Goal: Find specific page/section: Find specific page/section

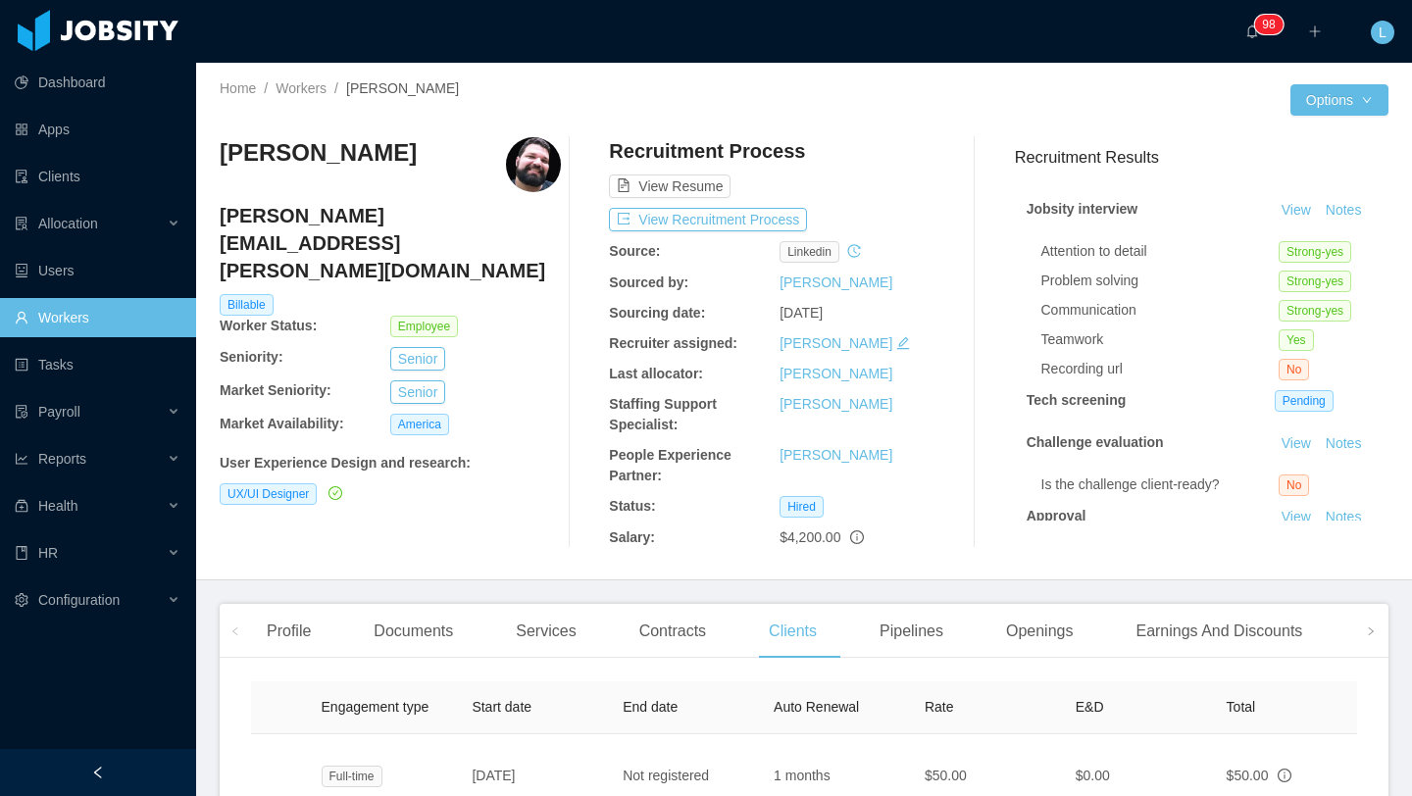
scroll to position [29, 0]
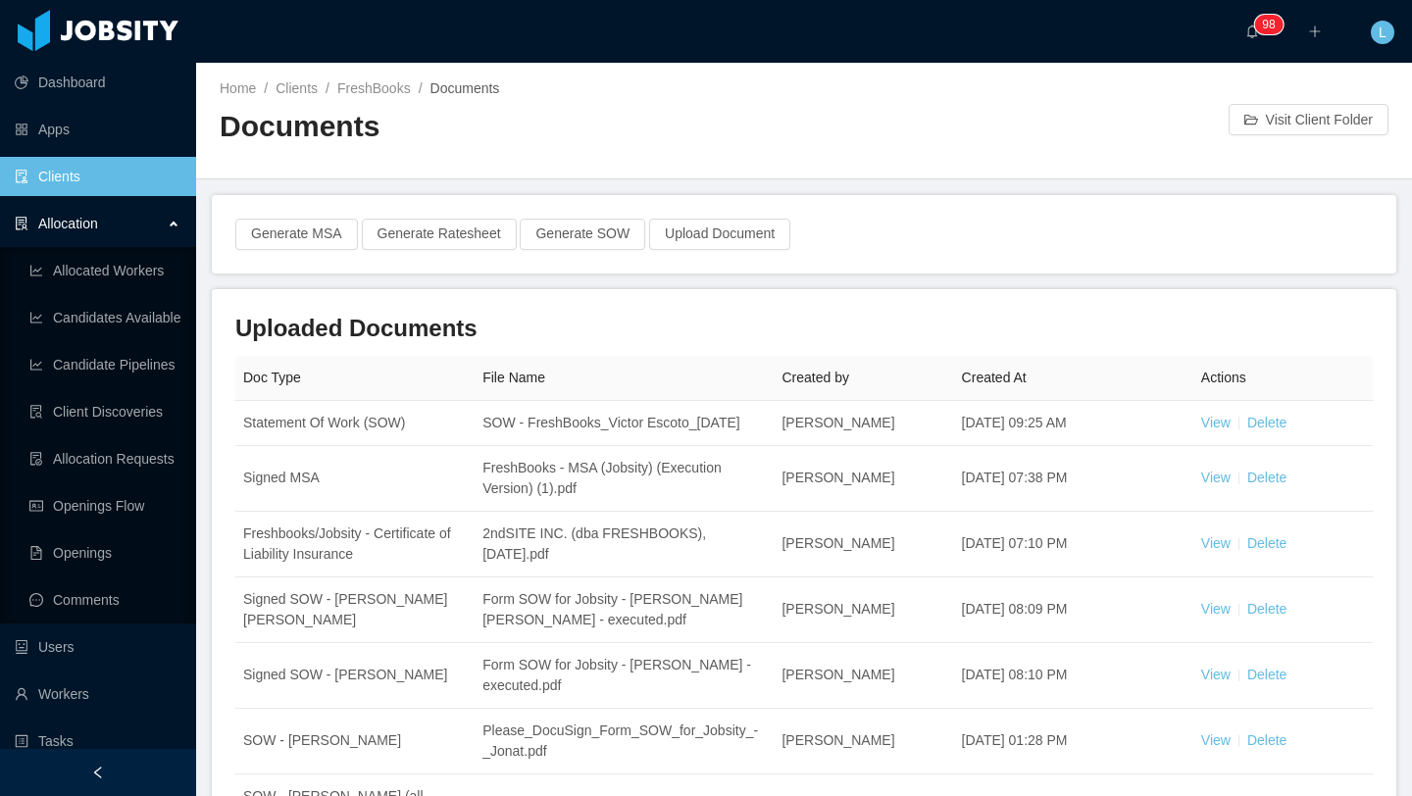
click at [133, 180] on link "Clients" at bounding box center [98, 176] width 166 height 39
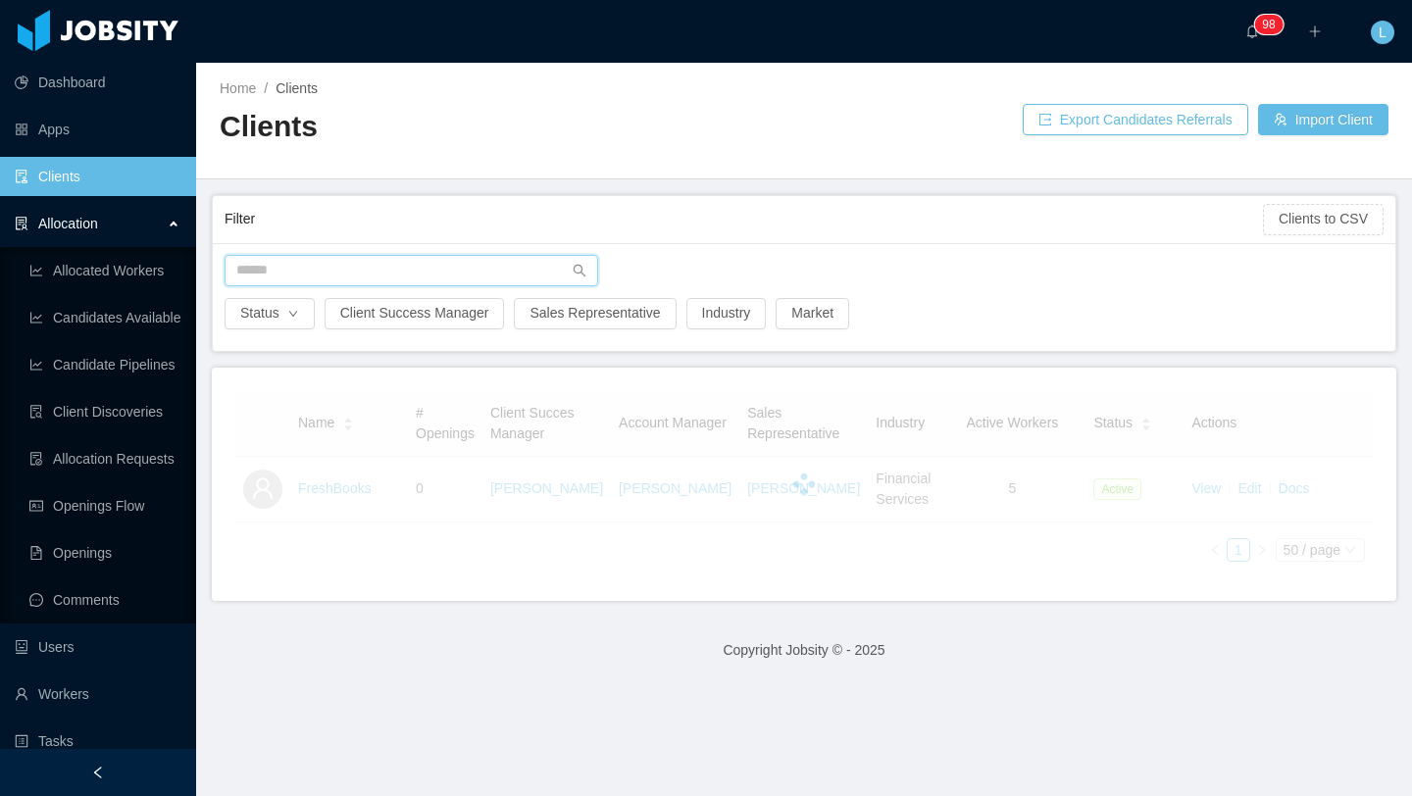
click at [426, 263] on input "text" at bounding box center [412, 270] width 374 height 31
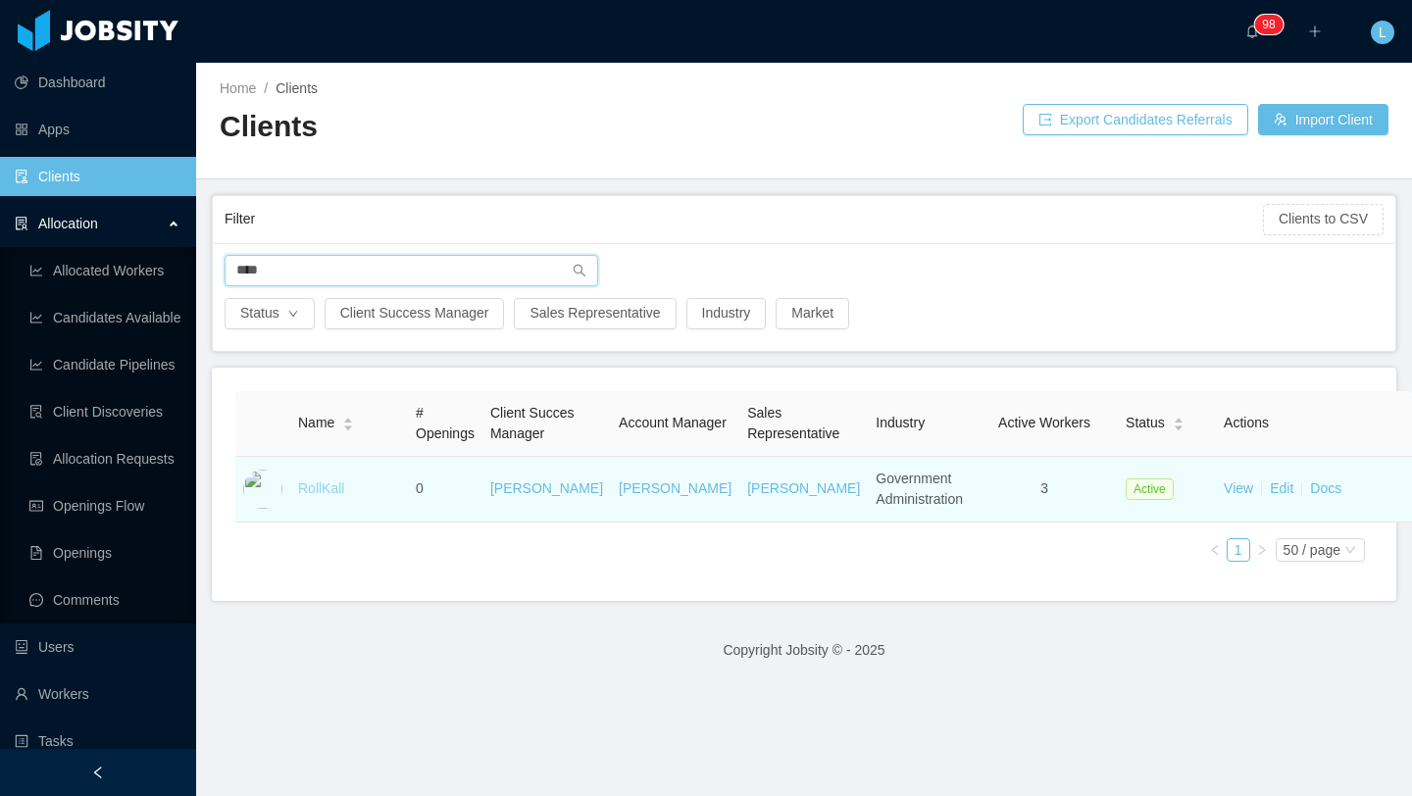
type input "****"
click at [318, 496] on link "RollKall" at bounding box center [321, 489] width 46 height 16
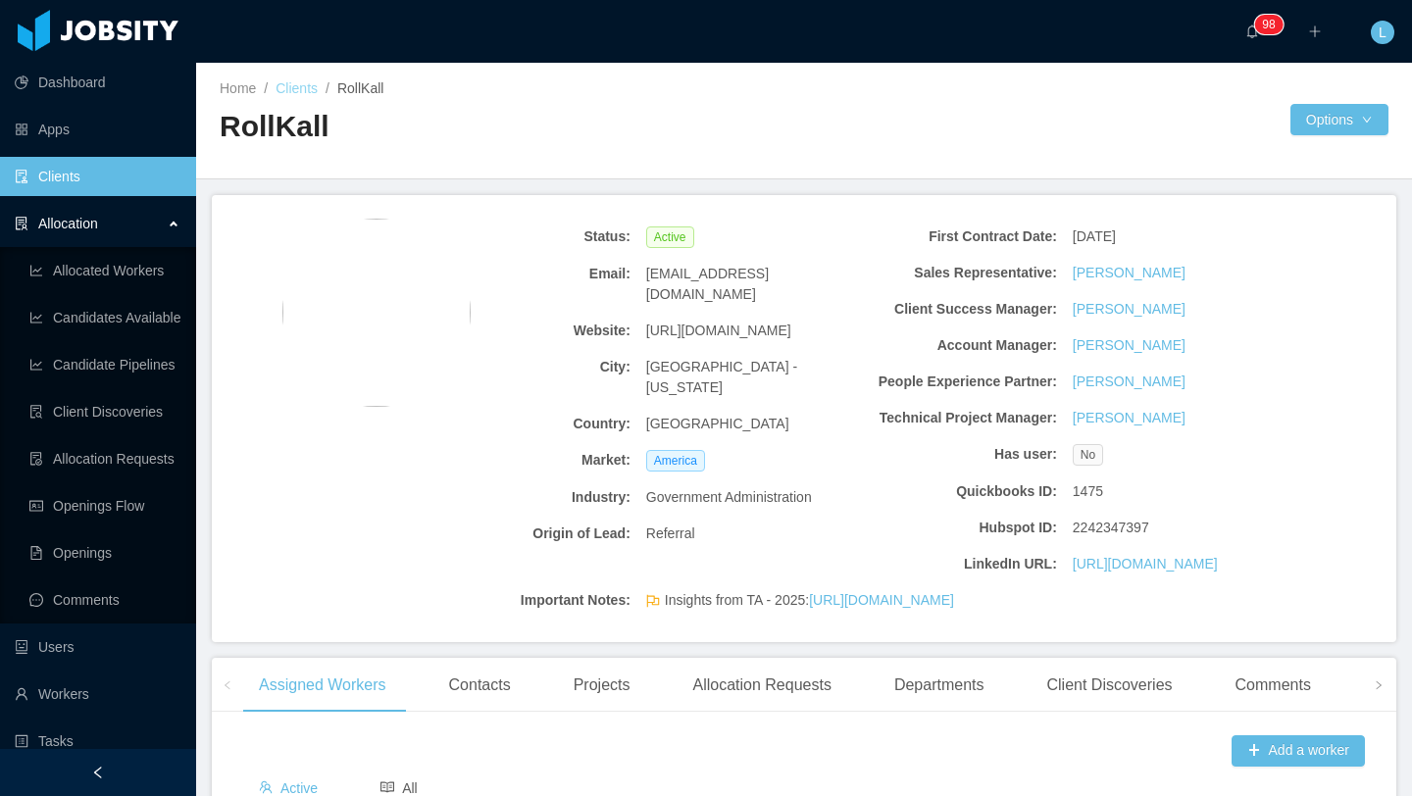
click at [295, 84] on link "Clients" at bounding box center [297, 88] width 42 height 16
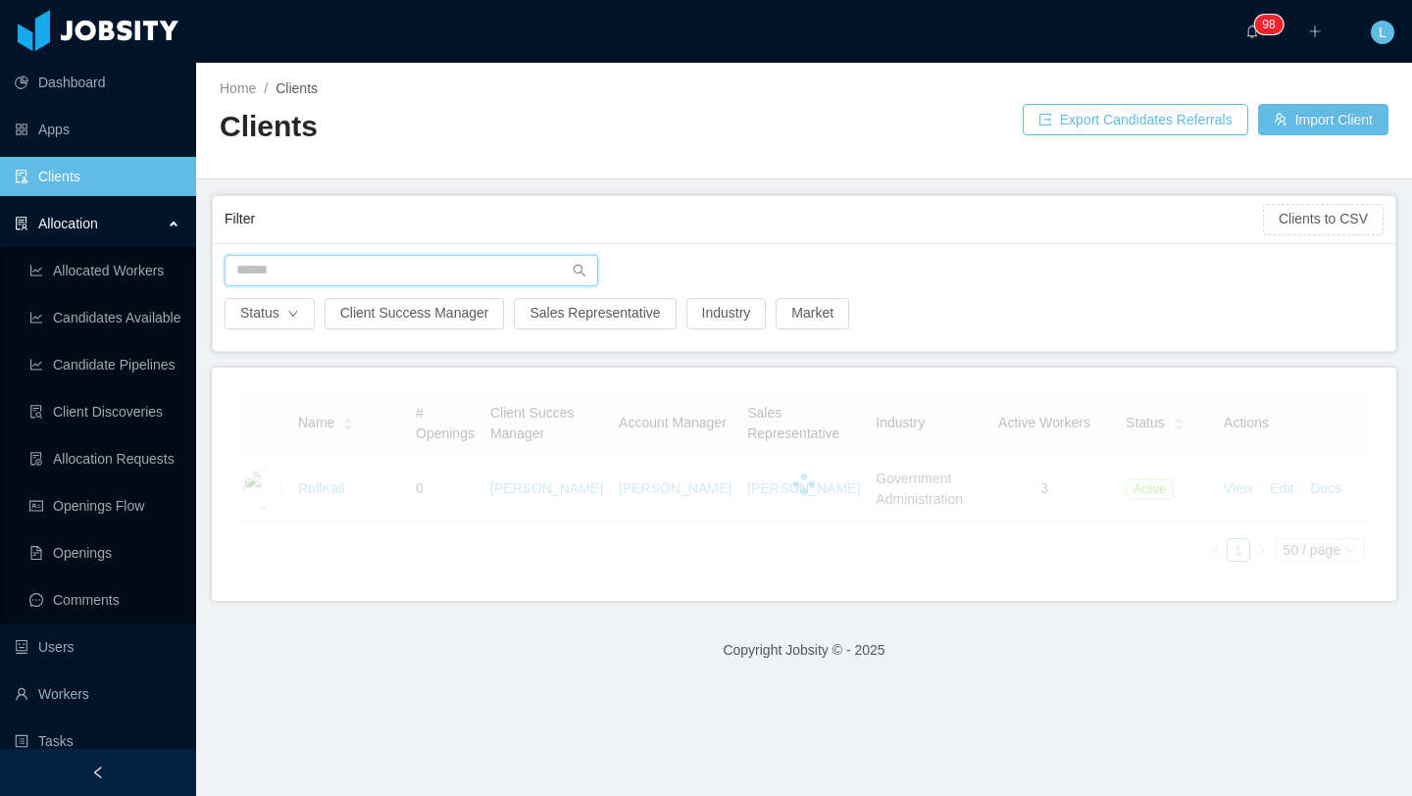
click at [470, 275] on input "text" at bounding box center [412, 270] width 374 height 31
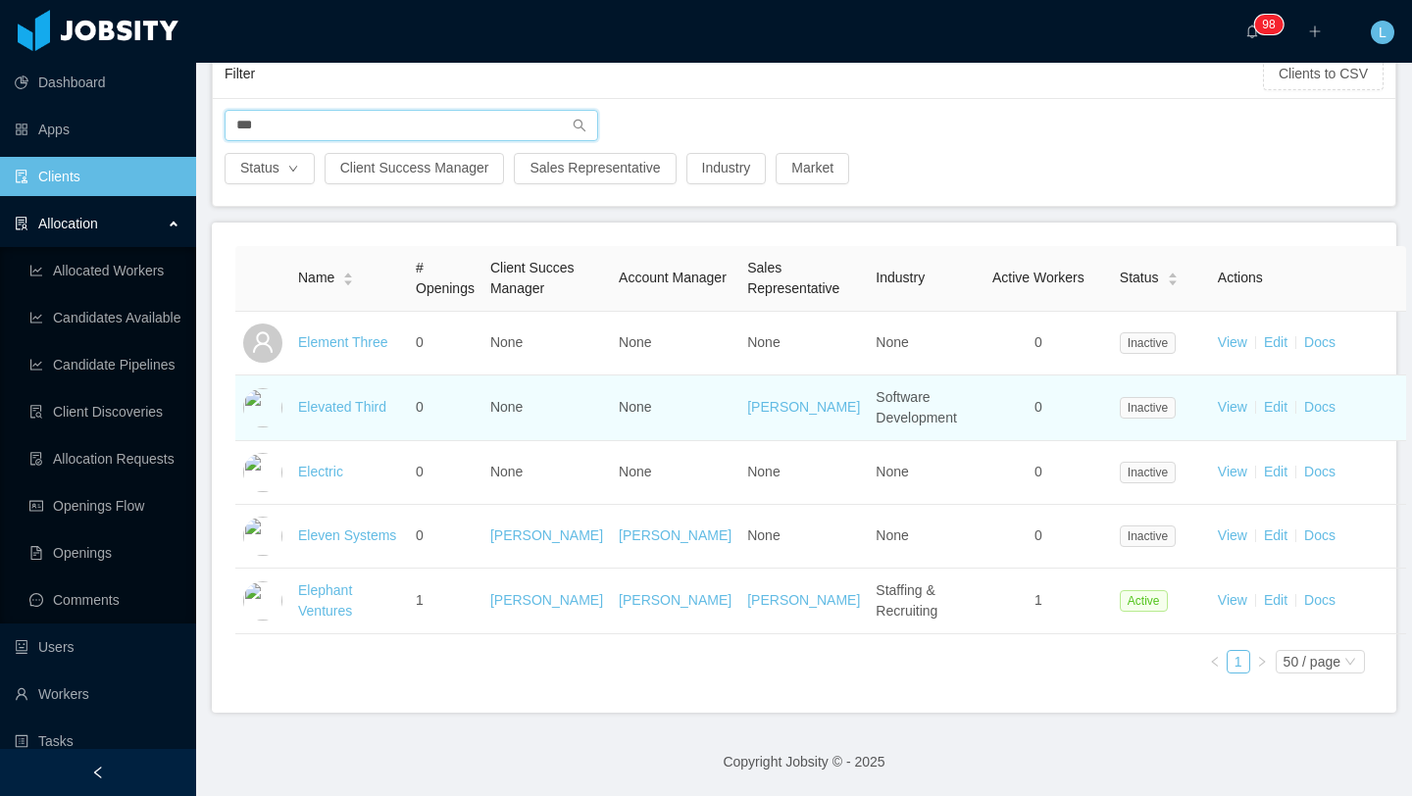
scroll to position [167, 0]
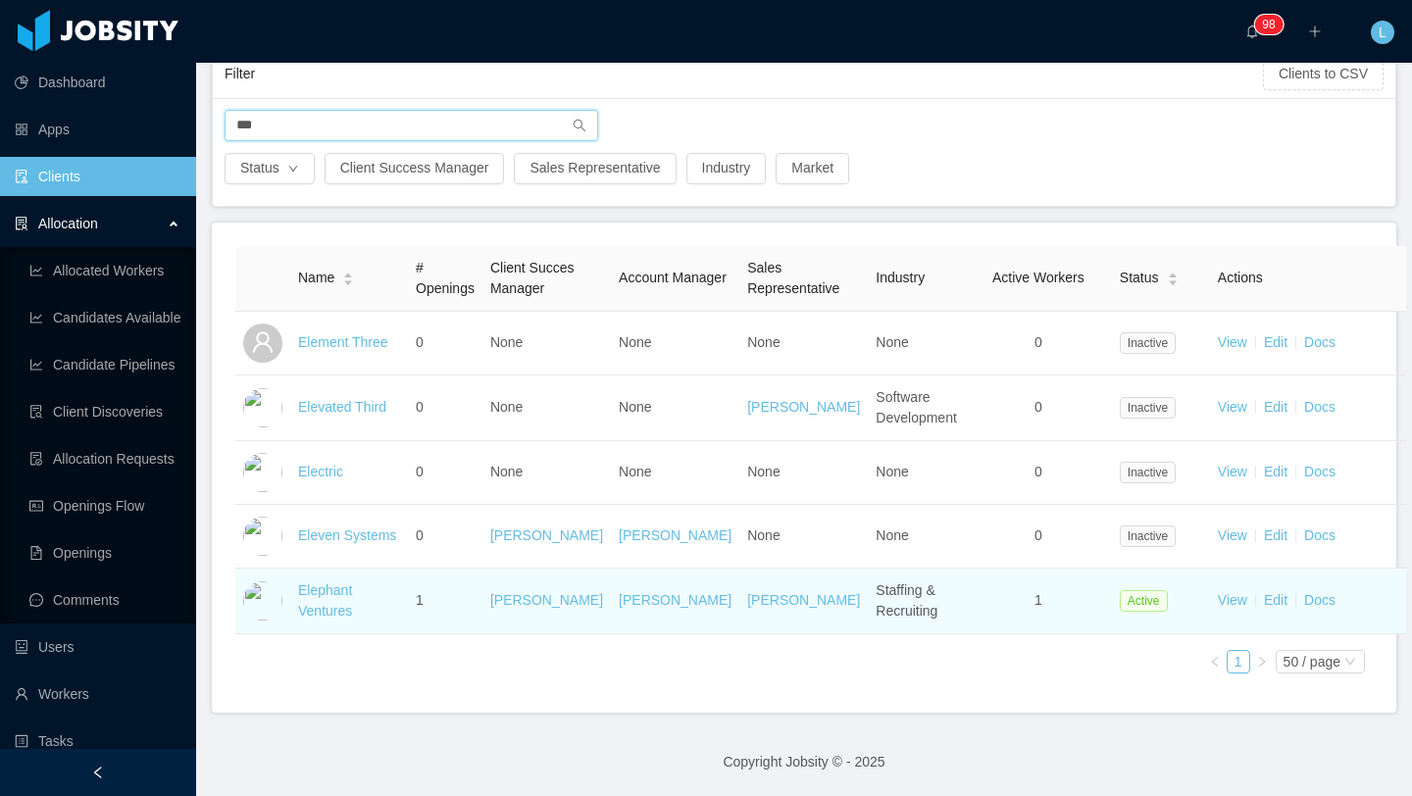
type input "***"
click at [339, 620] on td "Elephant Ventures" at bounding box center [349, 602] width 118 height 66
click at [339, 612] on link "Elephant Ventures" at bounding box center [325, 601] width 54 height 36
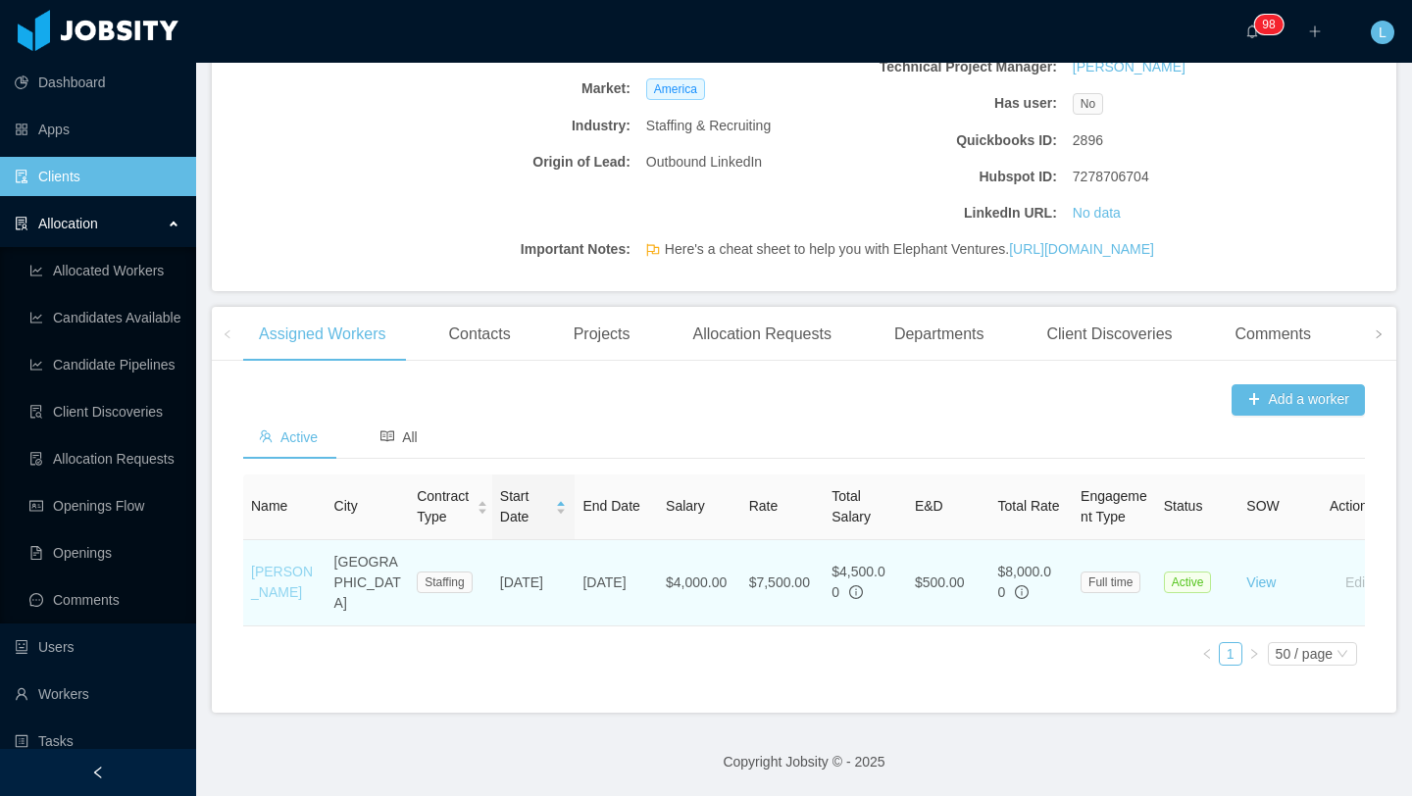
click at [266, 600] on link "[PERSON_NAME]" at bounding box center [282, 582] width 62 height 36
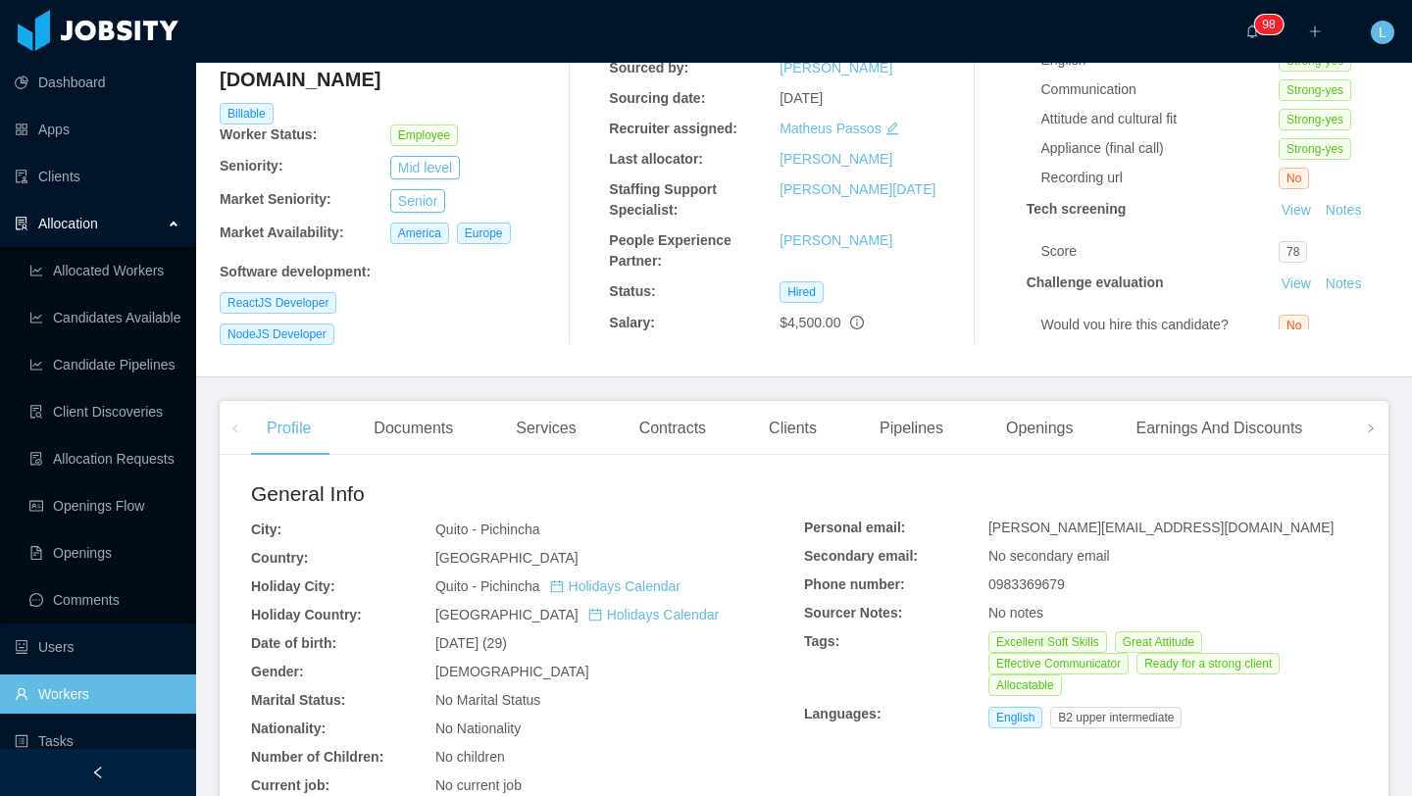
scroll to position [201, 0]
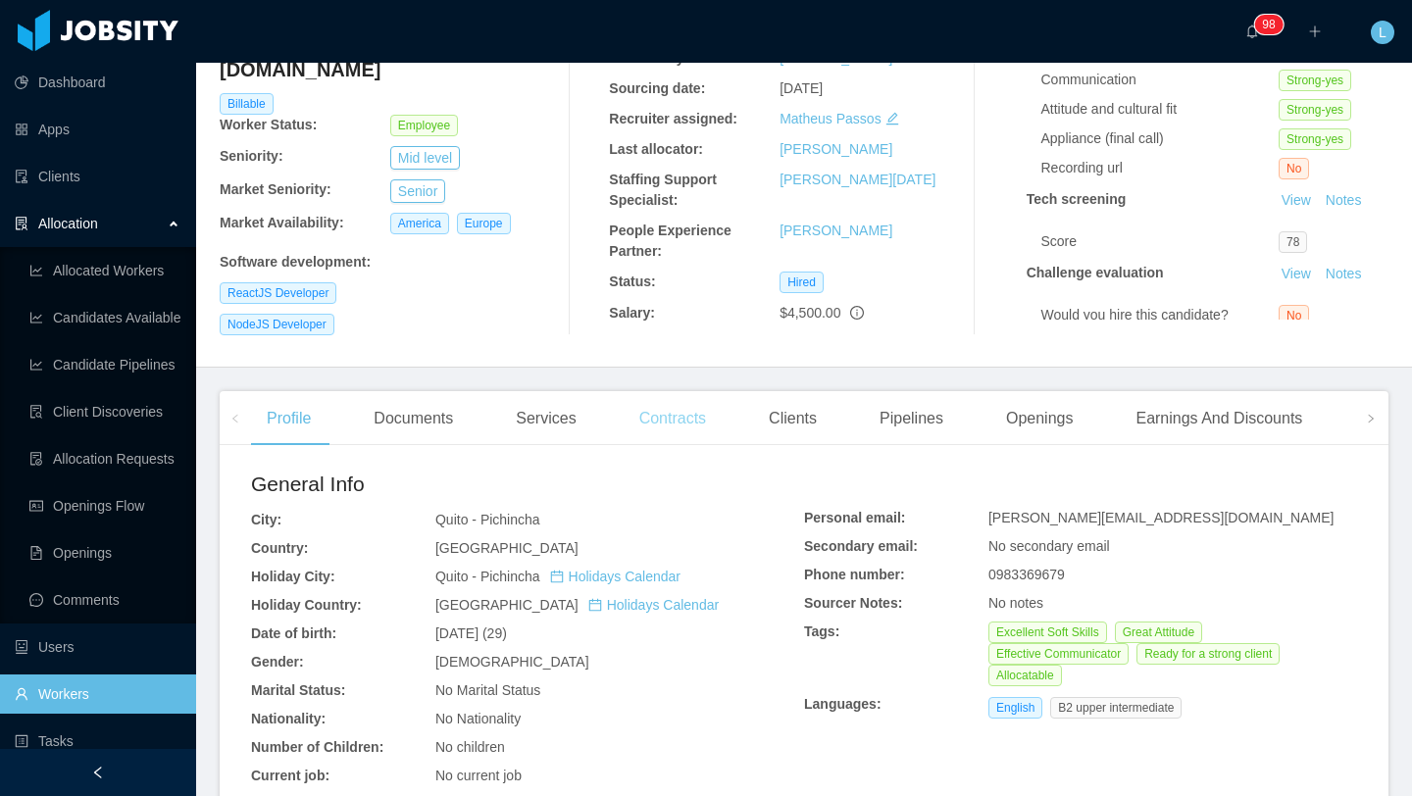
click at [687, 420] on div "Contracts" at bounding box center [673, 418] width 98 height 55
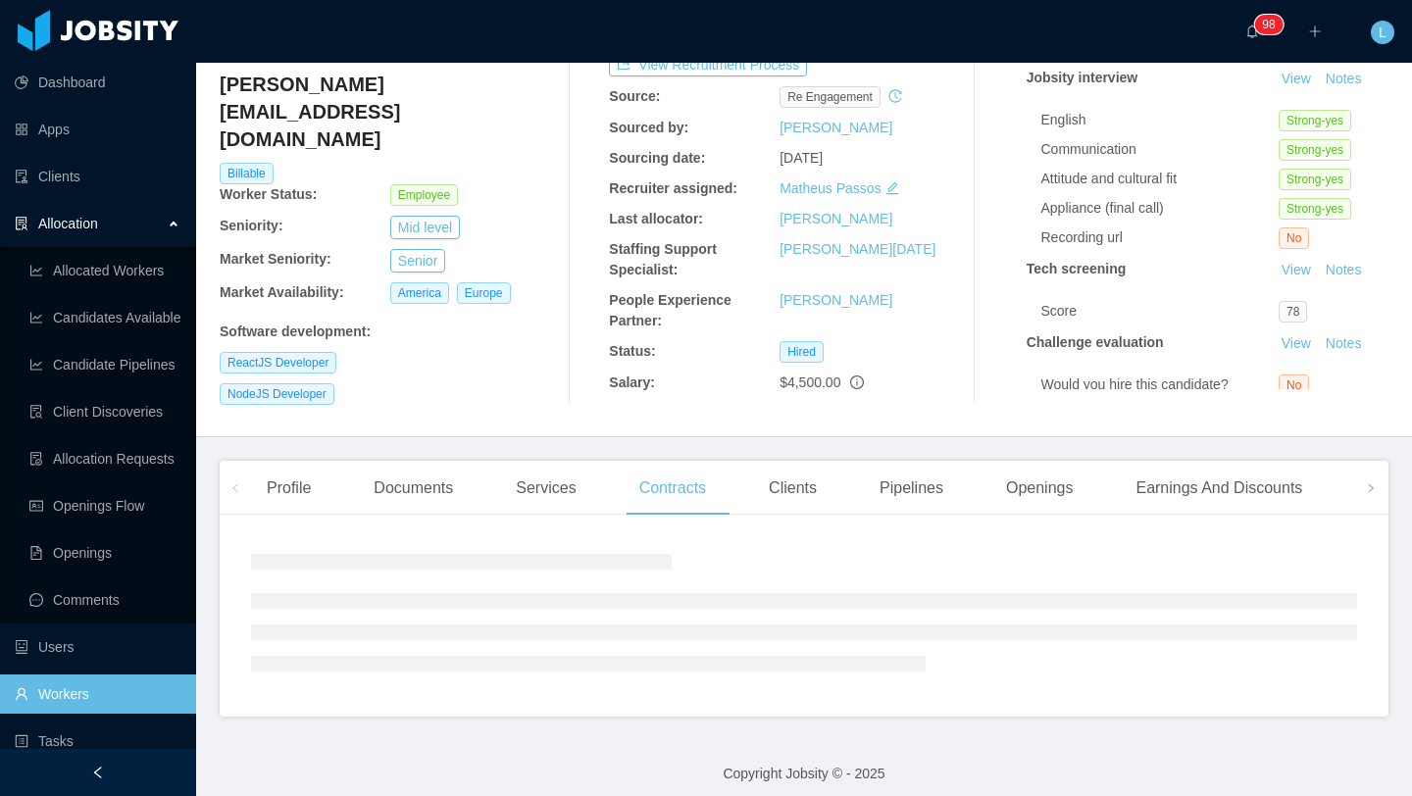
scroll to position [199, 0]
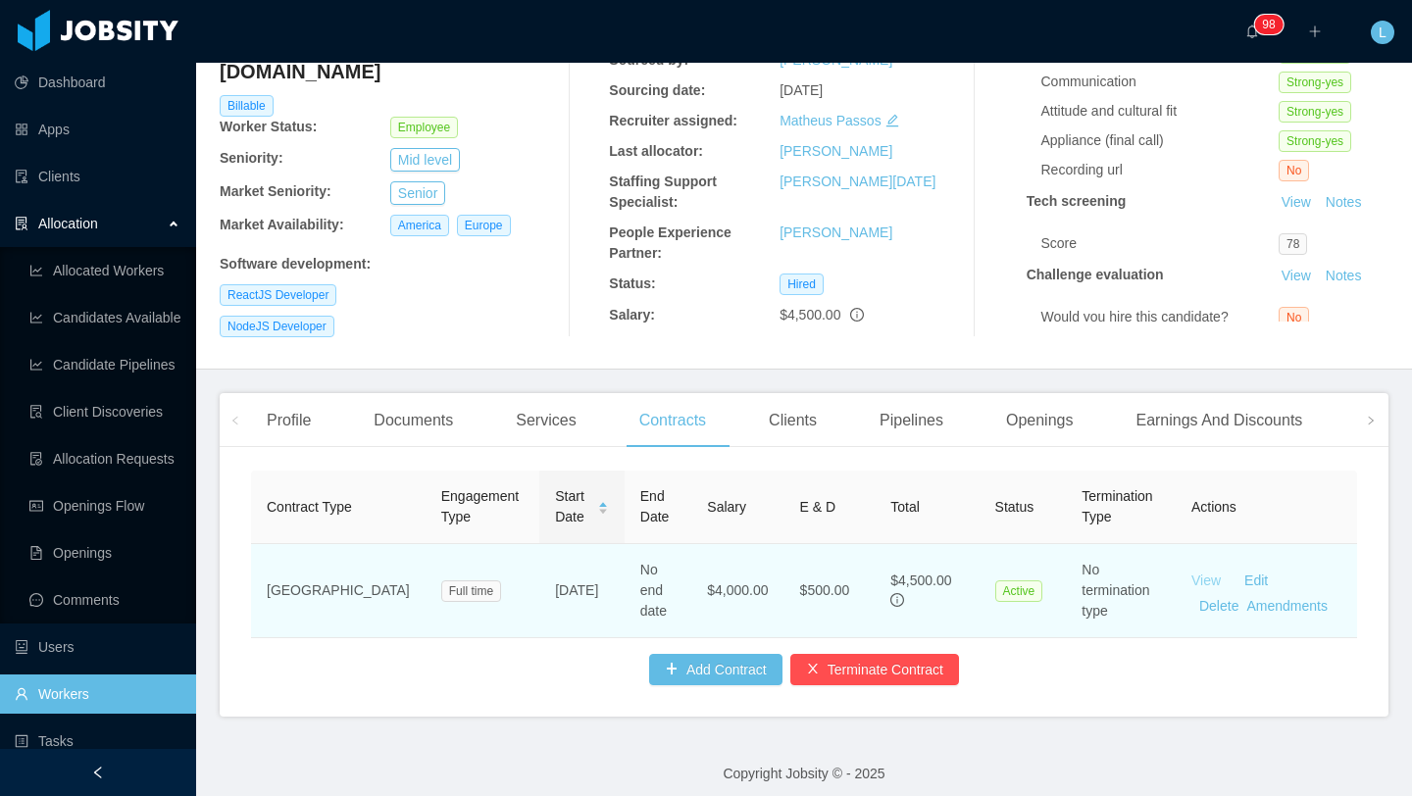
click at [1197, 573] on link "View" at bounding box center [1206, 581] width 29 height 16
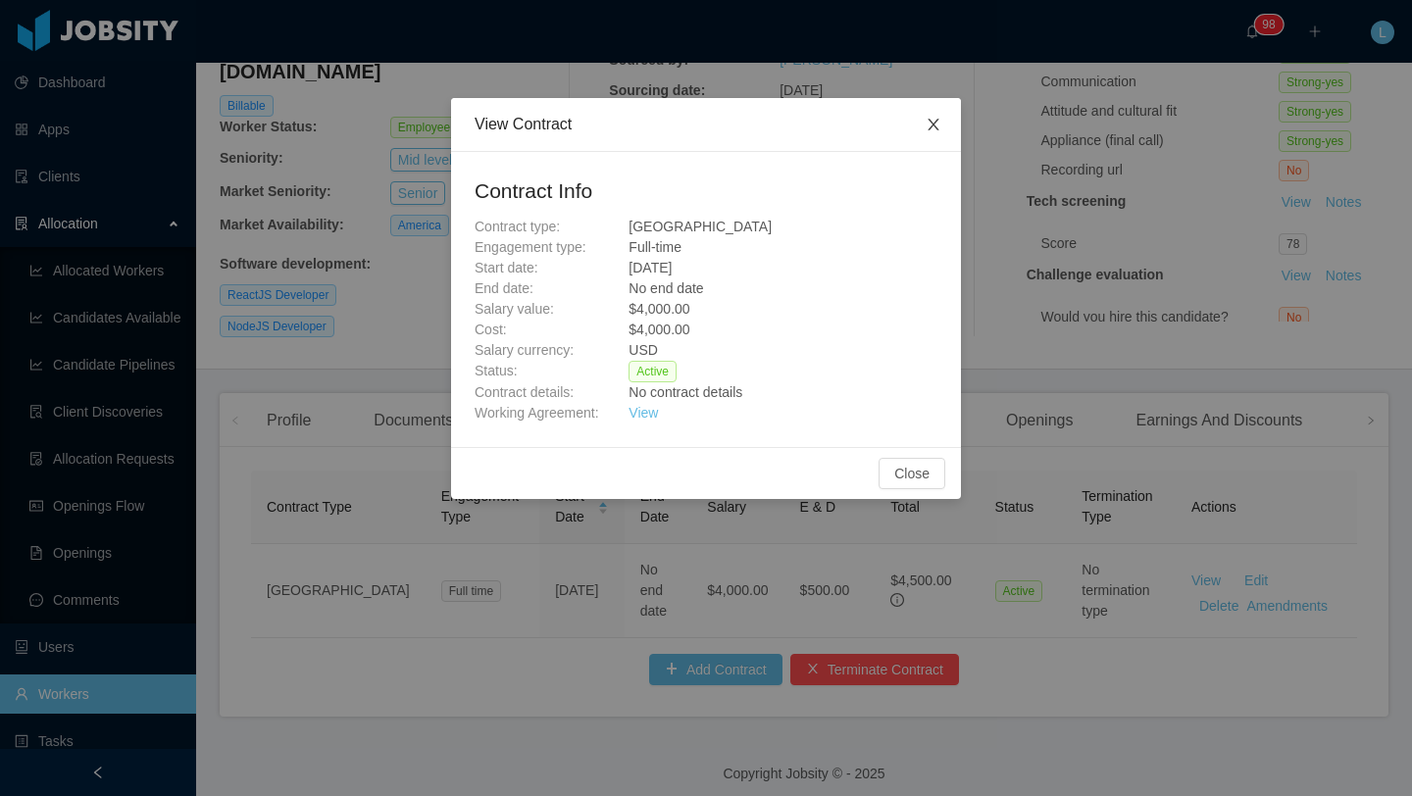
click at [933, 131] on icon "icon: close" at bounding box center [934, 125] width 16 height 16
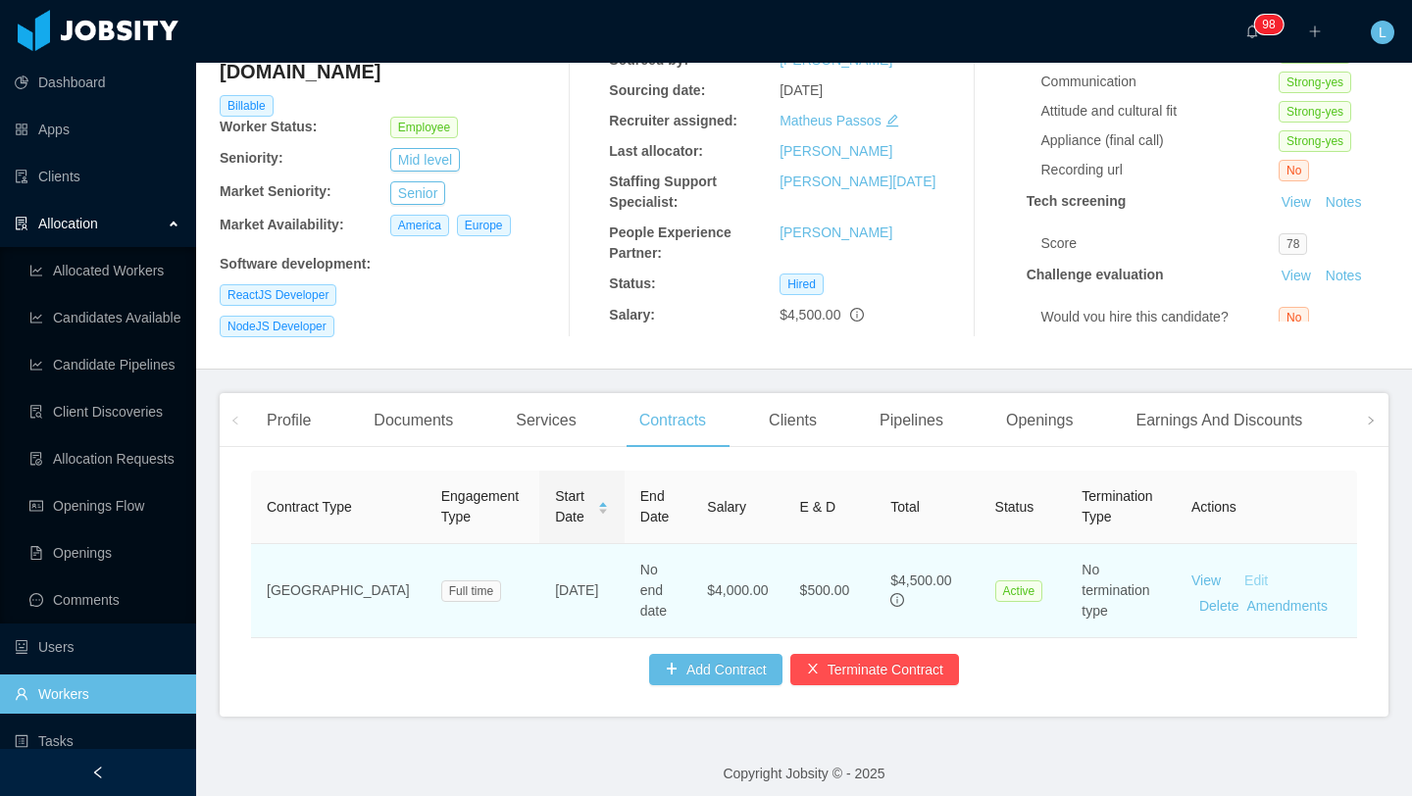
click at [1249, 573] on link "Edit" at bounding box center [1257, 581] width 24 height 16
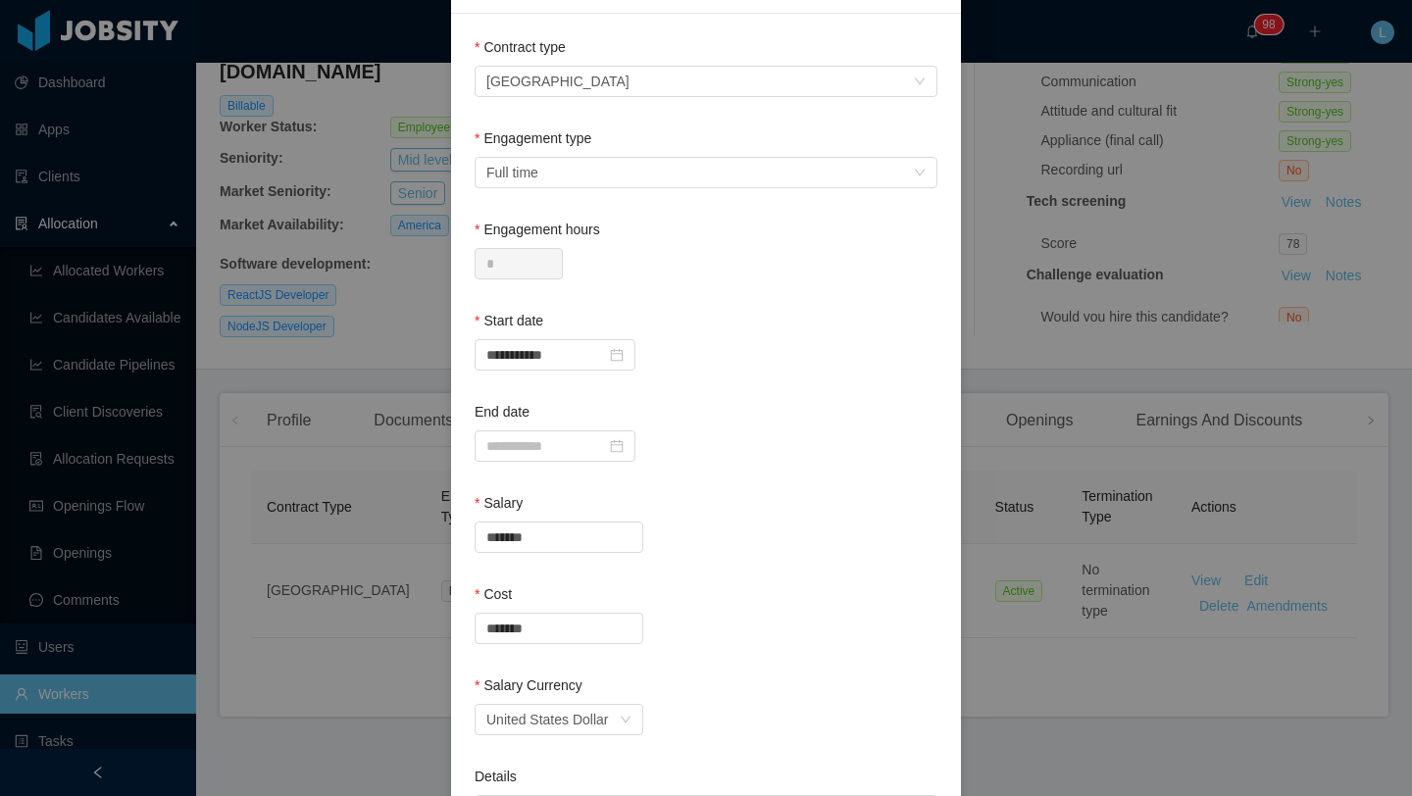
scroll to position [0, 0]
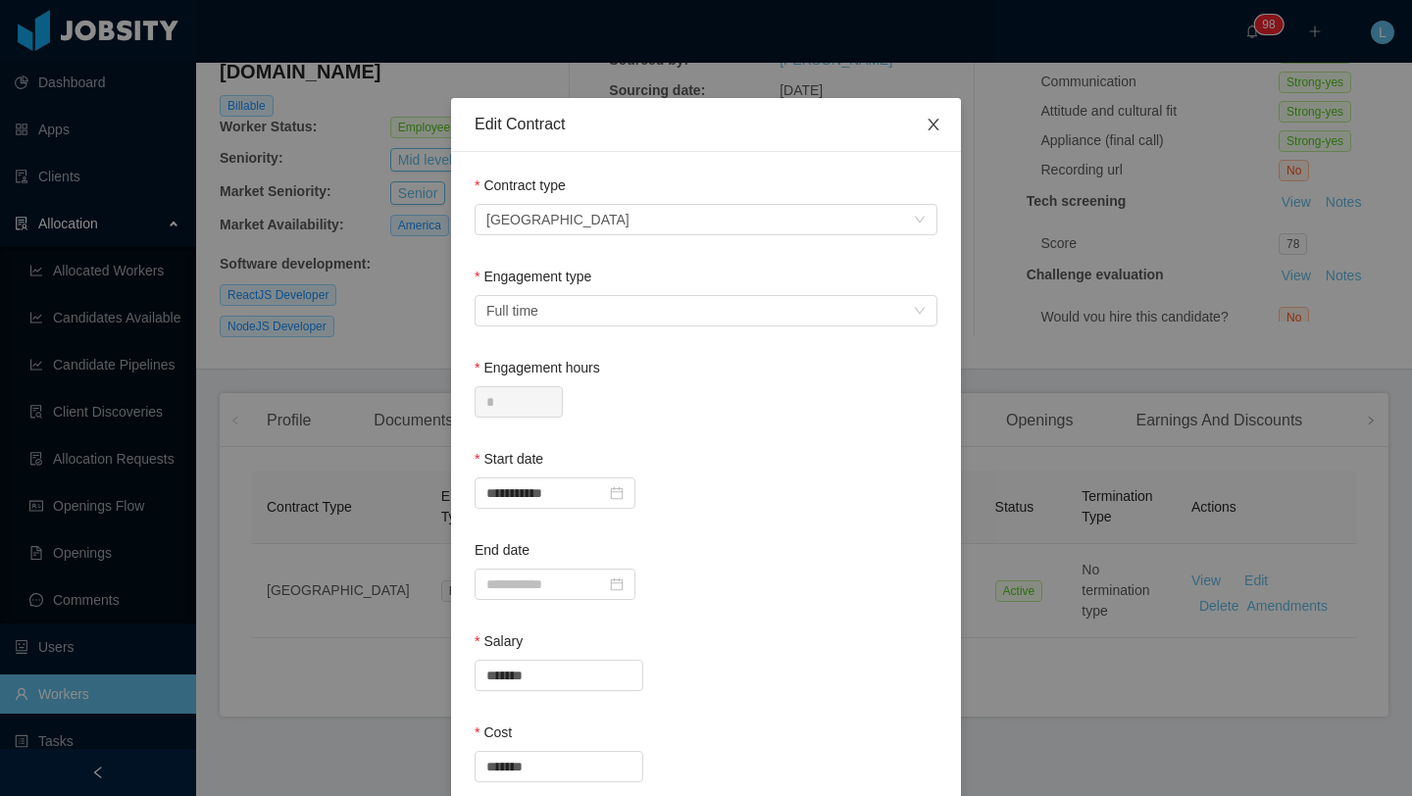
click at [946, 121] on span "Close" at bounding box center [933, 125] width 55 height 55
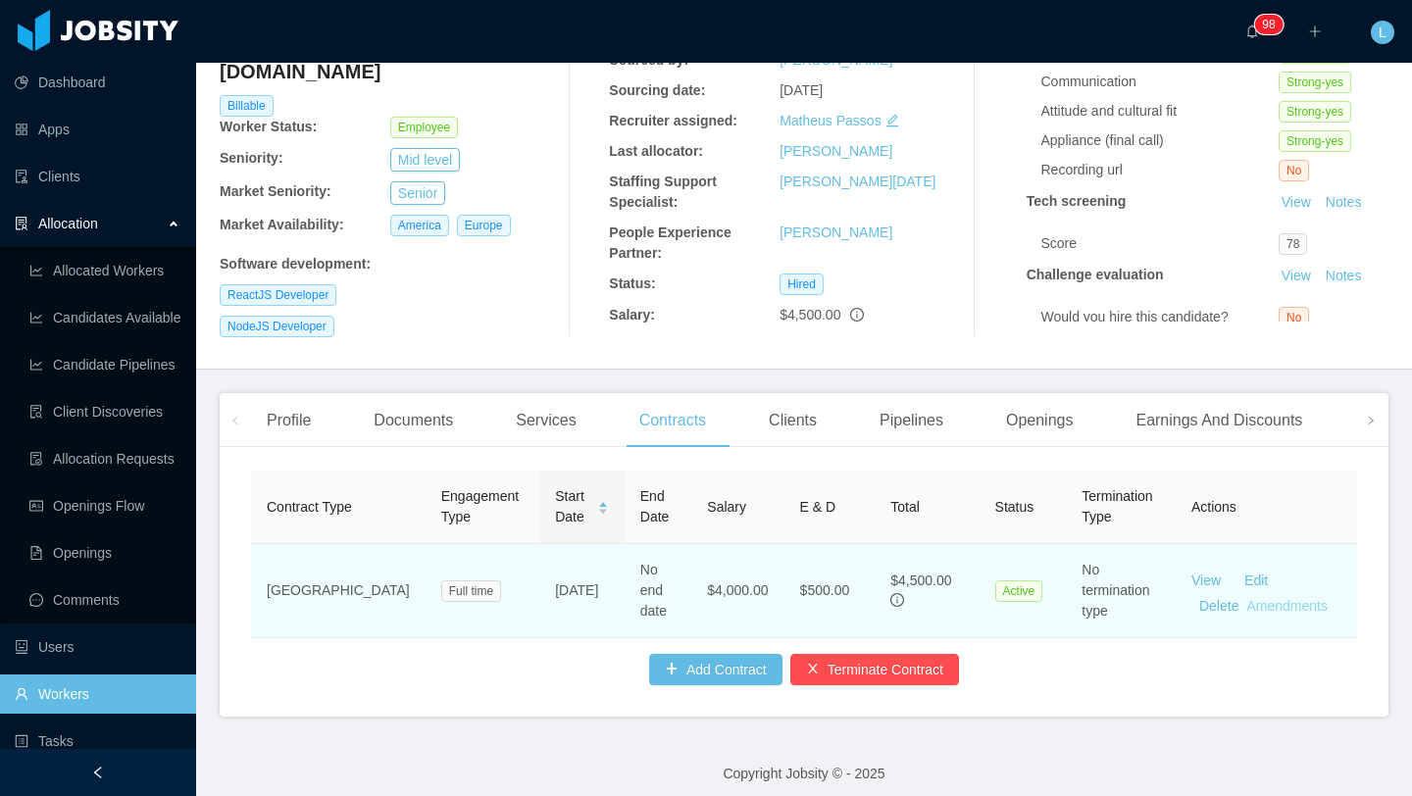
click at [1295, 598] on link "Amendments" at bounding box center [1287, 606] width 80 height 16
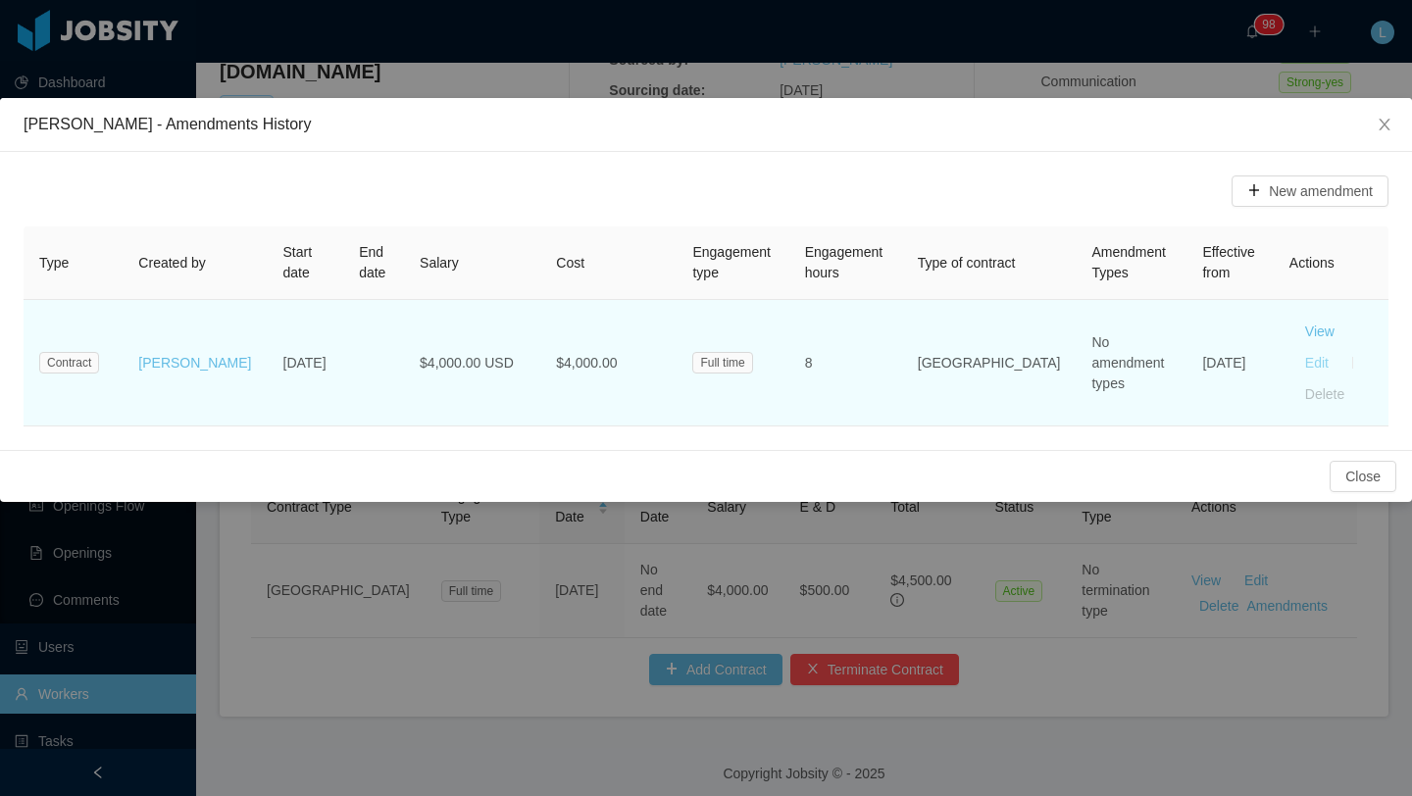
click at [1290, 368] on button "Edit" at bounding box center [1317, 362] width 55 height 31
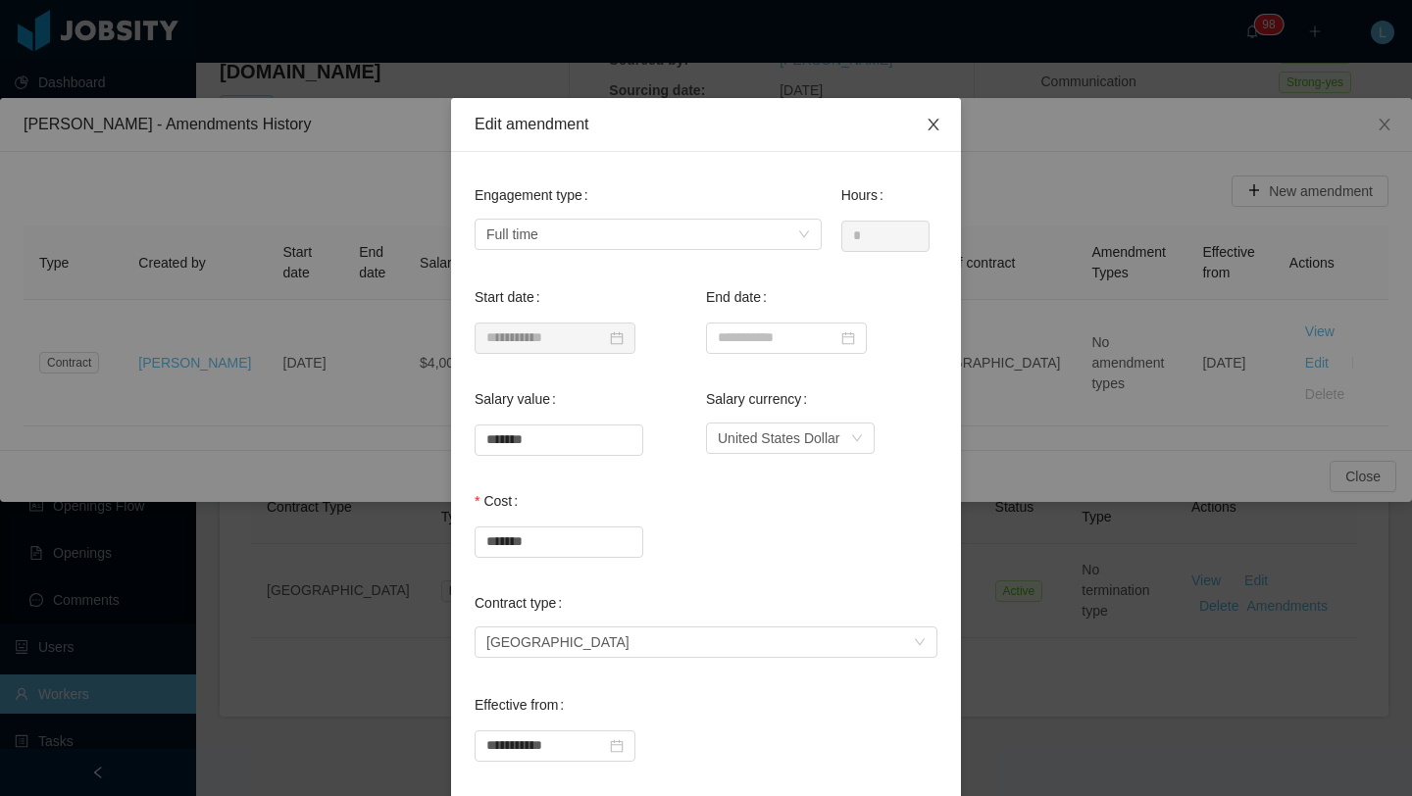
click at [933, 127] on icon "icon: close" at bounding box center [933, 125] width 11 height 12
type input "**********"
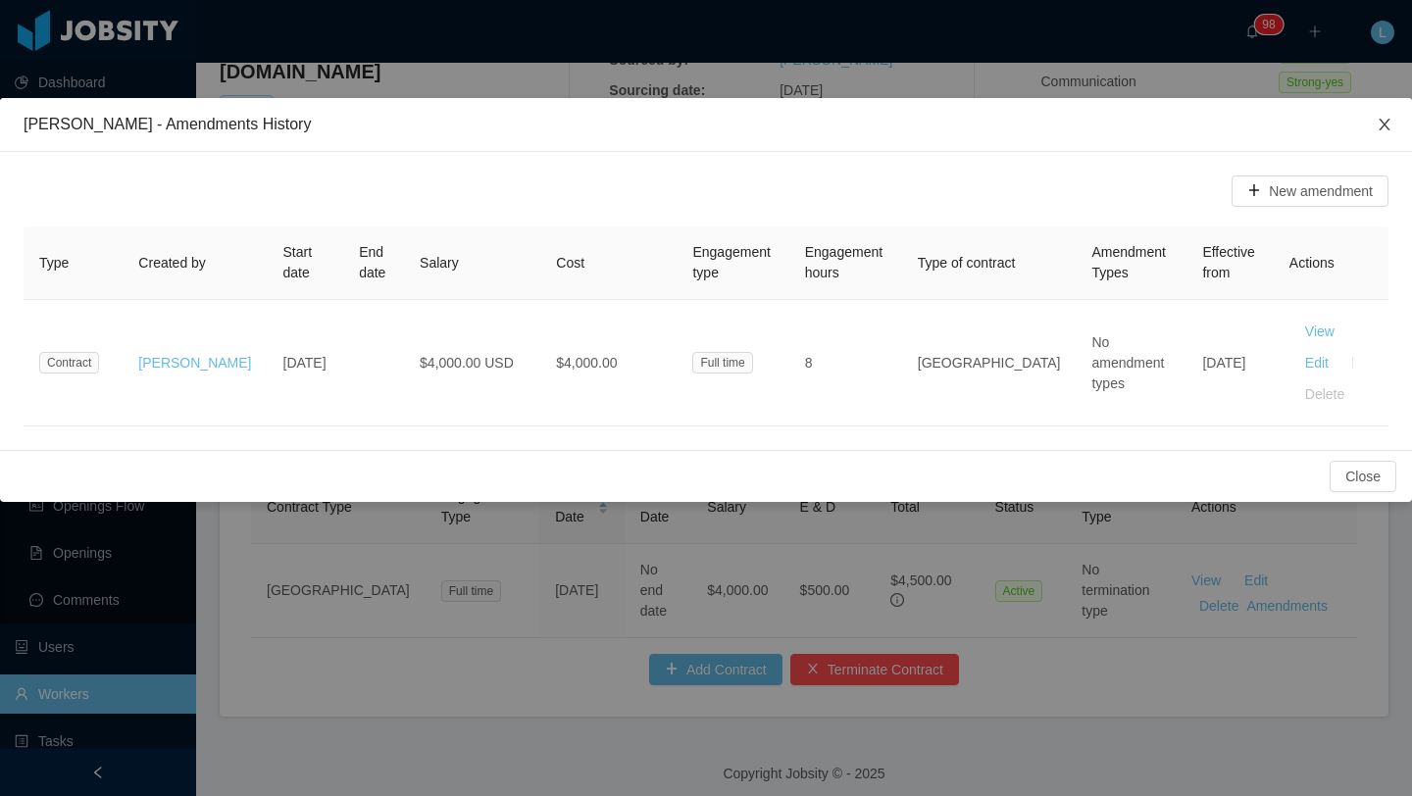
click at [1385, 122] on icon "icon: close" at bounding box center [1385, 125] width 16 height 16
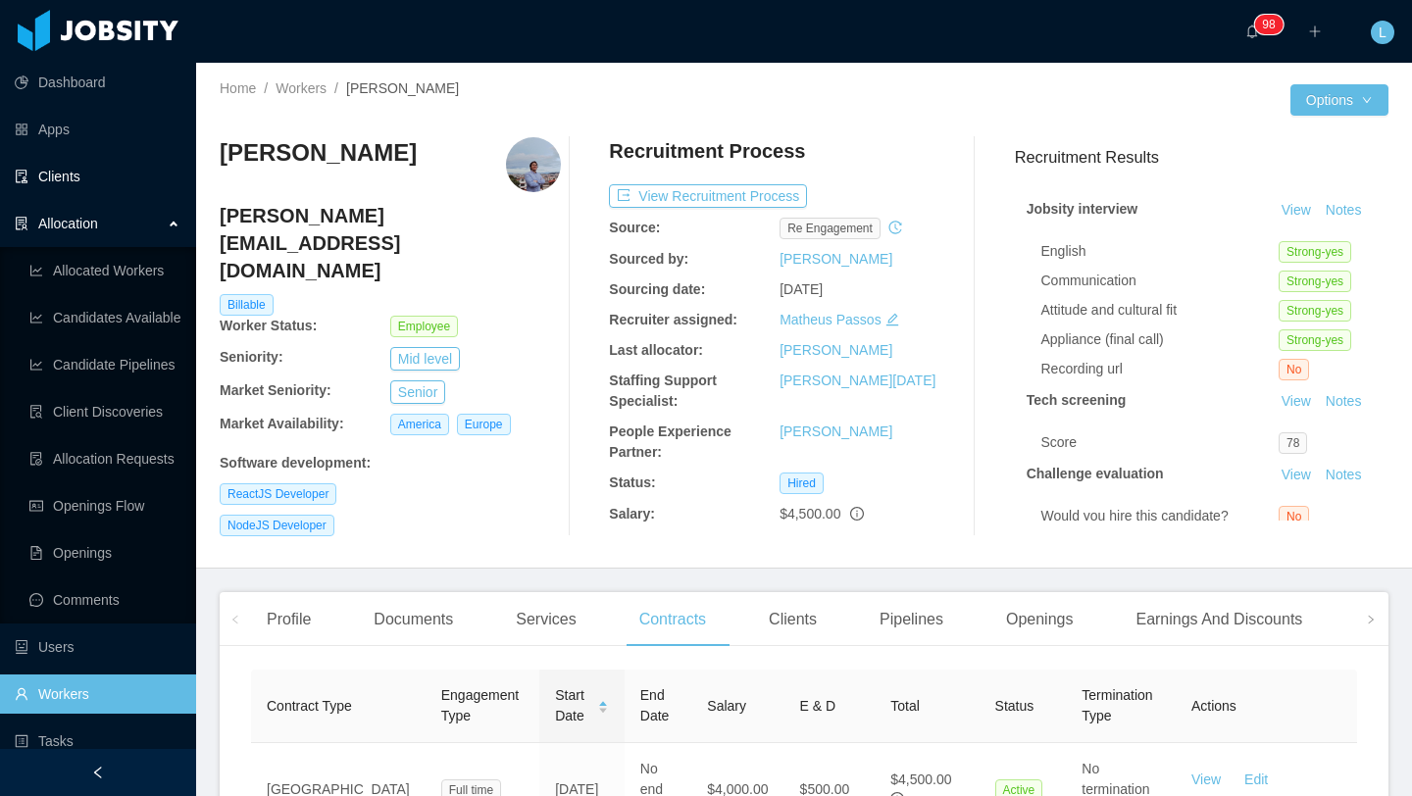
click at [102, 177] on link "Clients" at bounding box center [98, 176] width 166 height 39
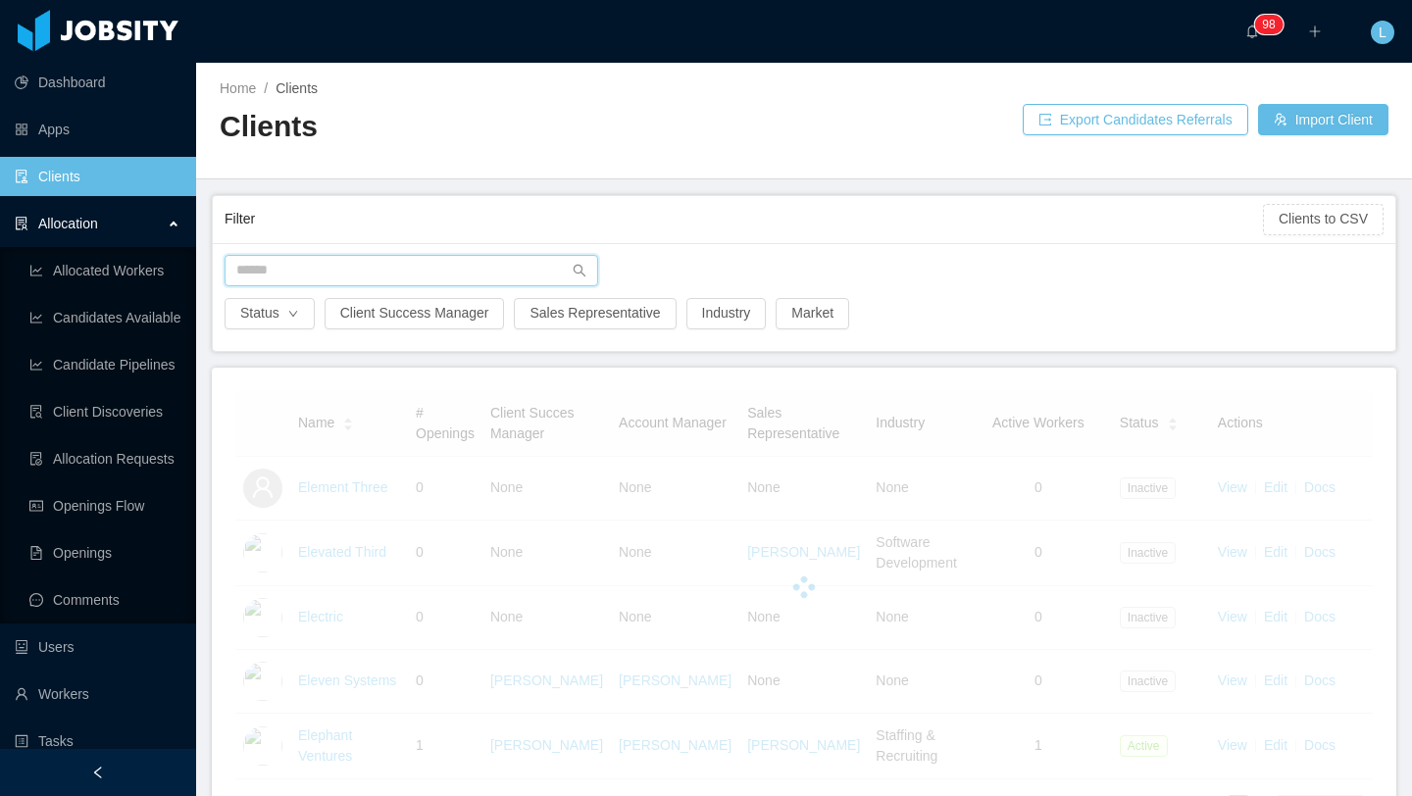
click at [391, 281] on input "text" at bounding box center [412, 270] width 374 height 31
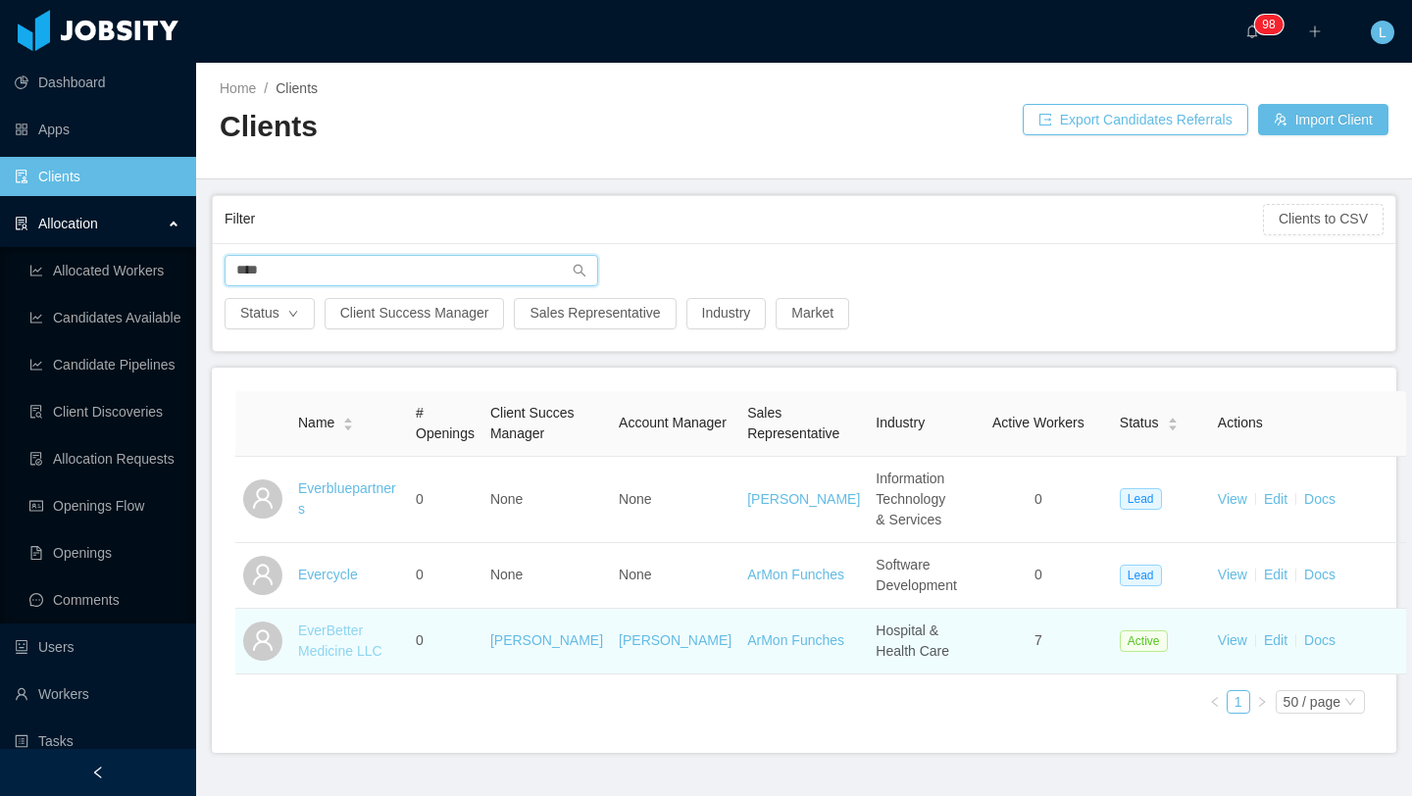
type input "****"
click at [314, 655] on link "EverBetter Medicine LLC" at bounding box center [340, 641] width 84 height 36
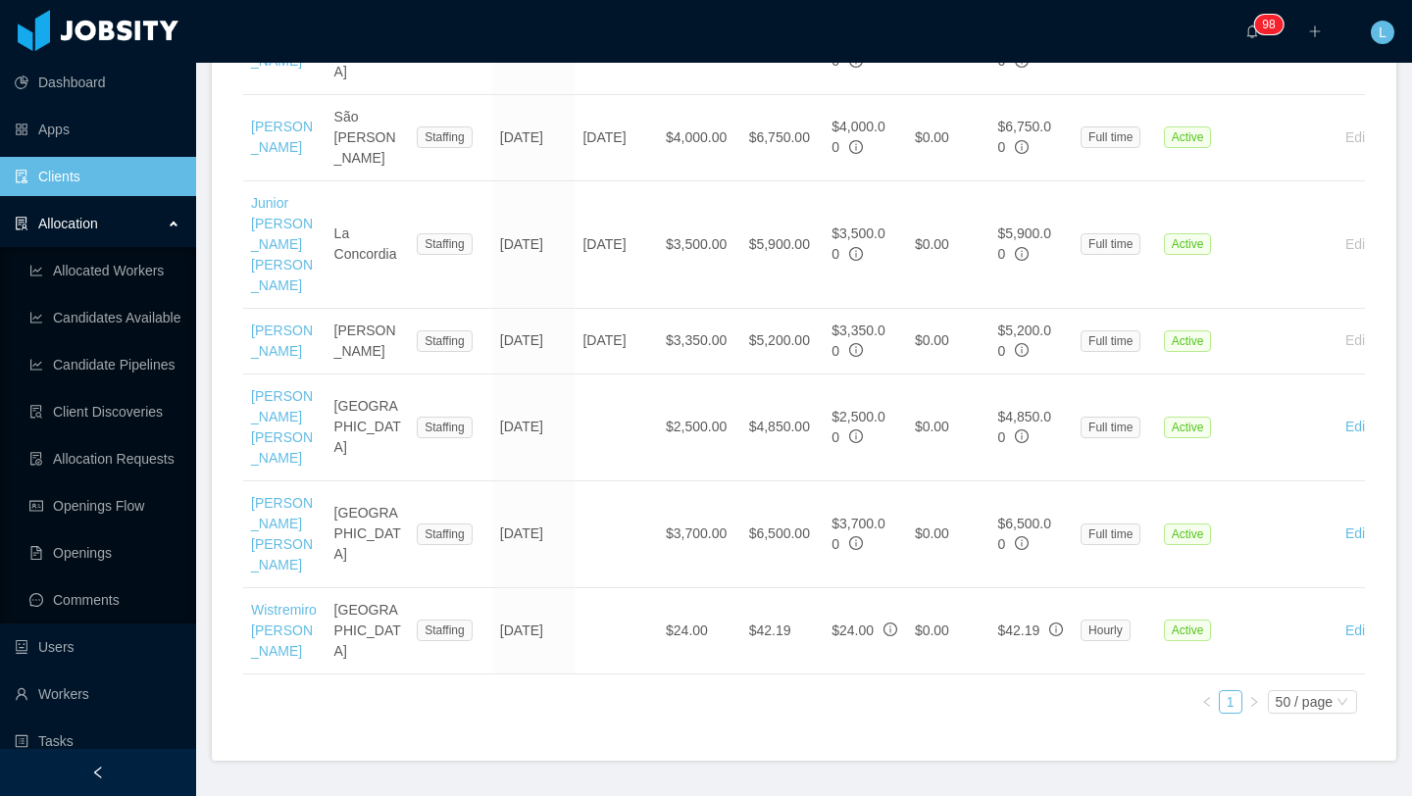
scroll to position [889, 0]
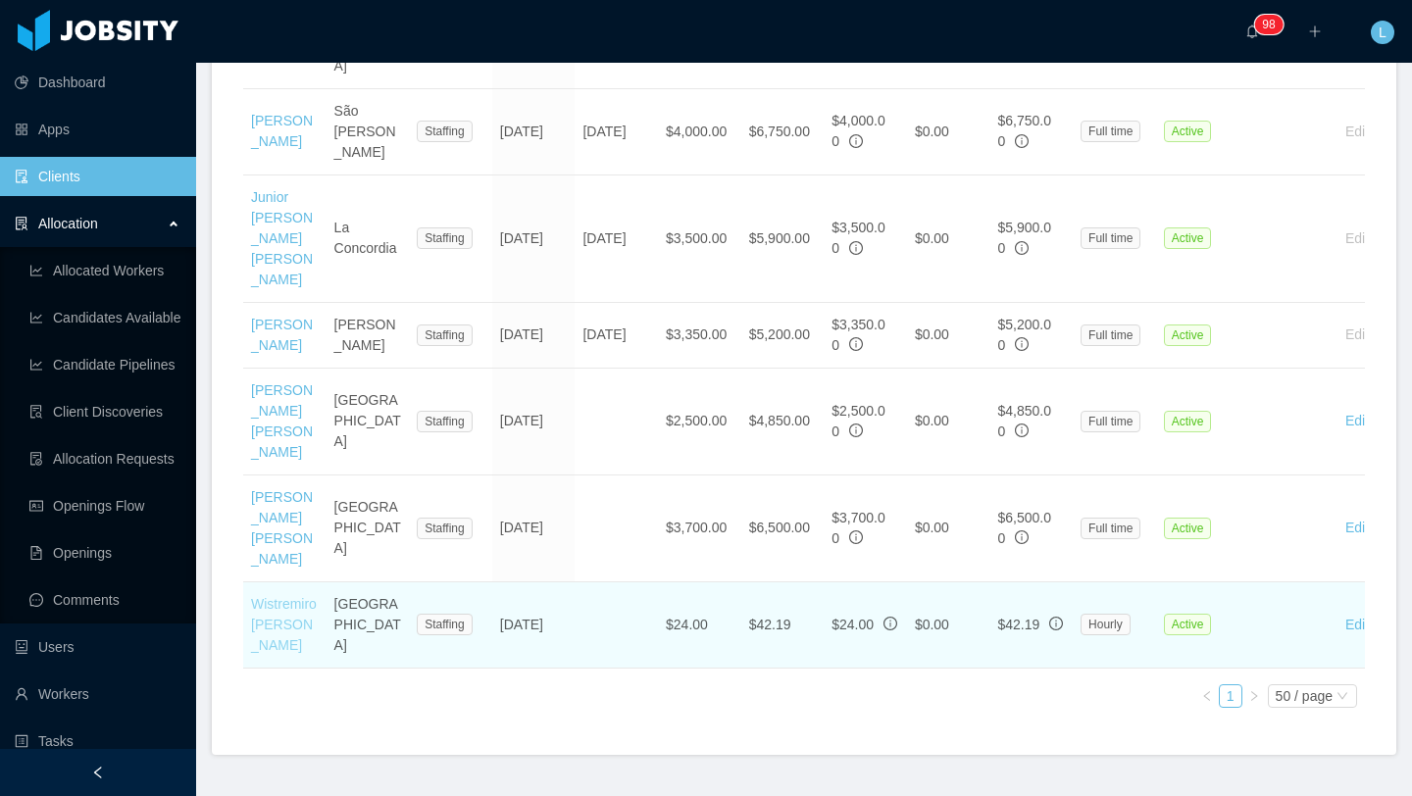
click at [290, 602] on link "Wistremiro [PERSON_NAME]" at bounding box center [284, 624] width 66 height 57
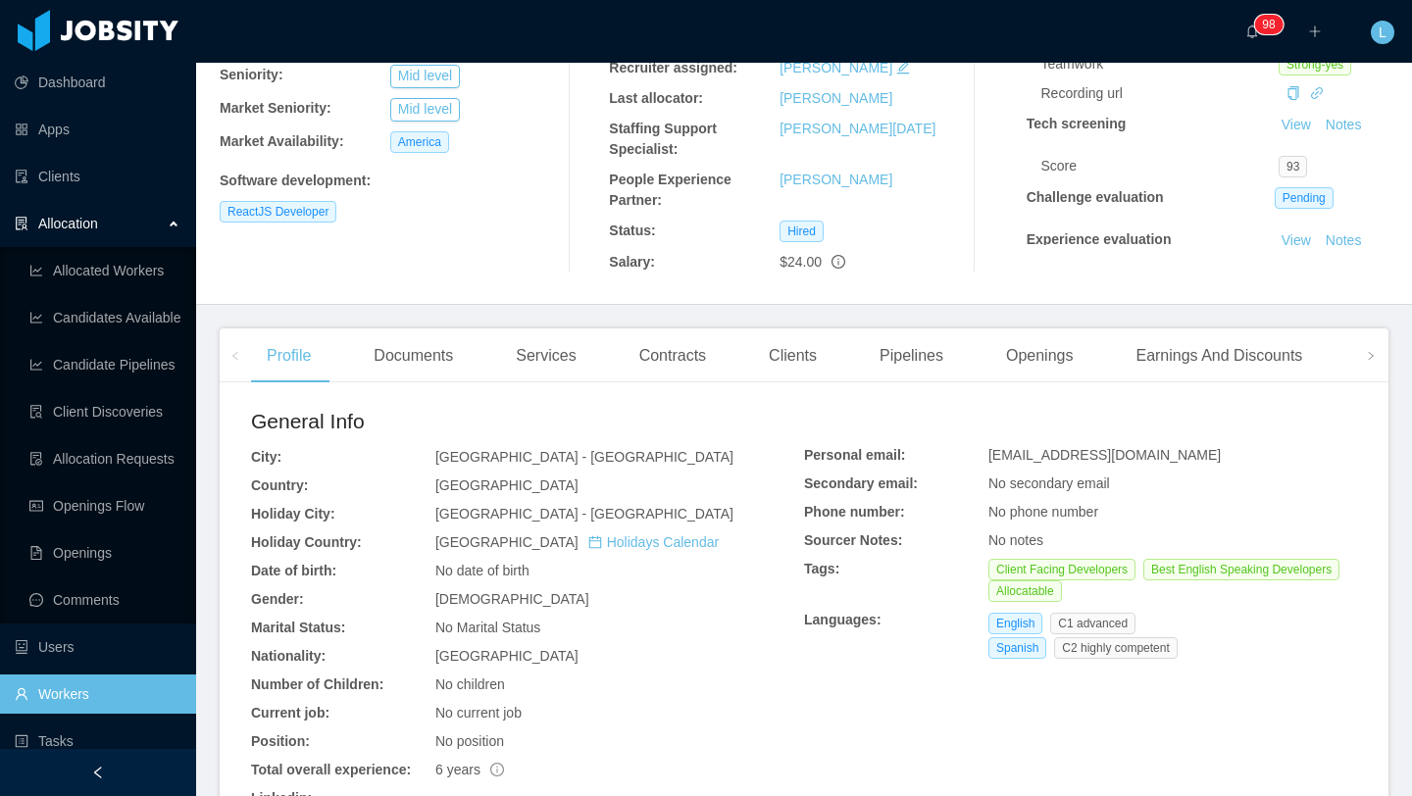
scroll to position [180, 0]
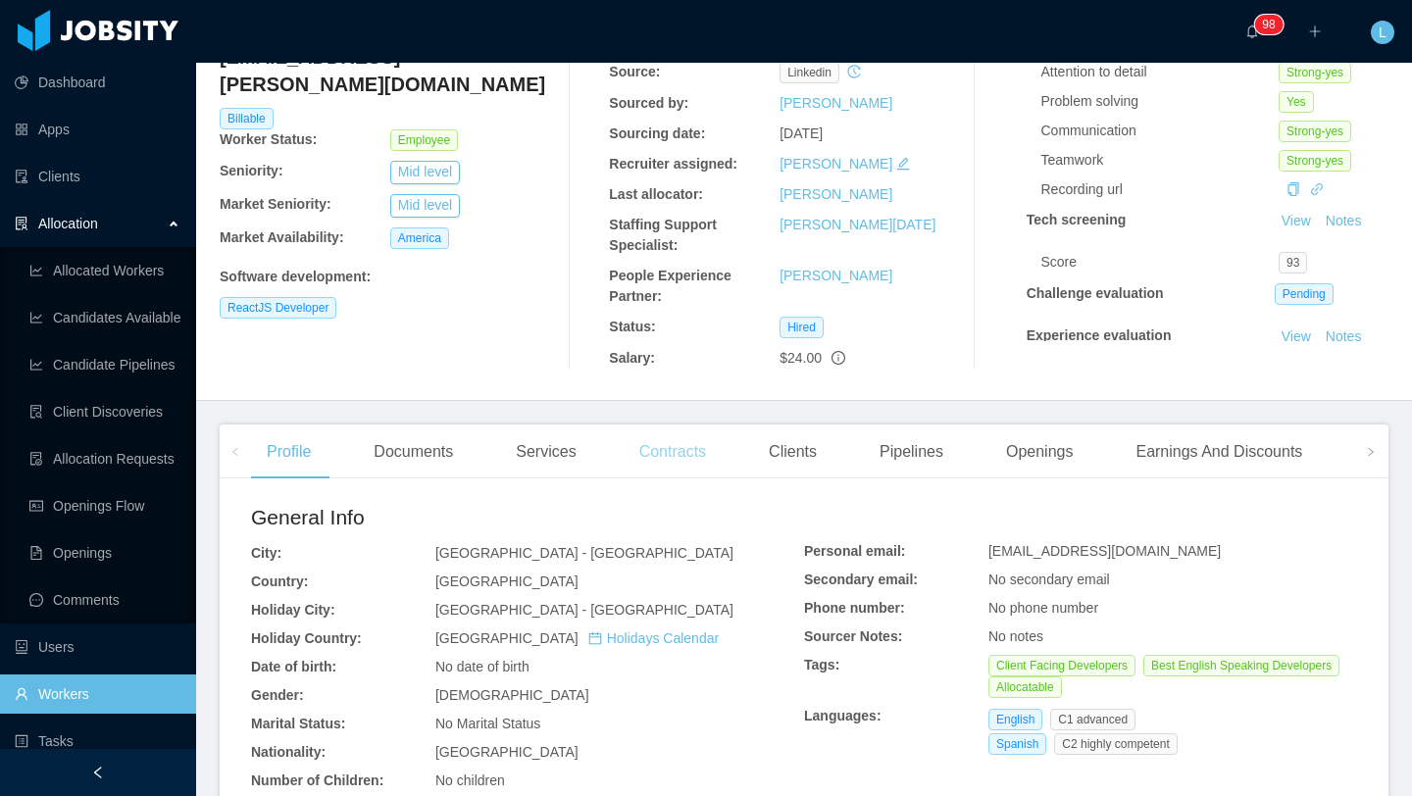
click at [705, 460] on div "Contracts" at bounding box center [673, 452] width 98 height 55
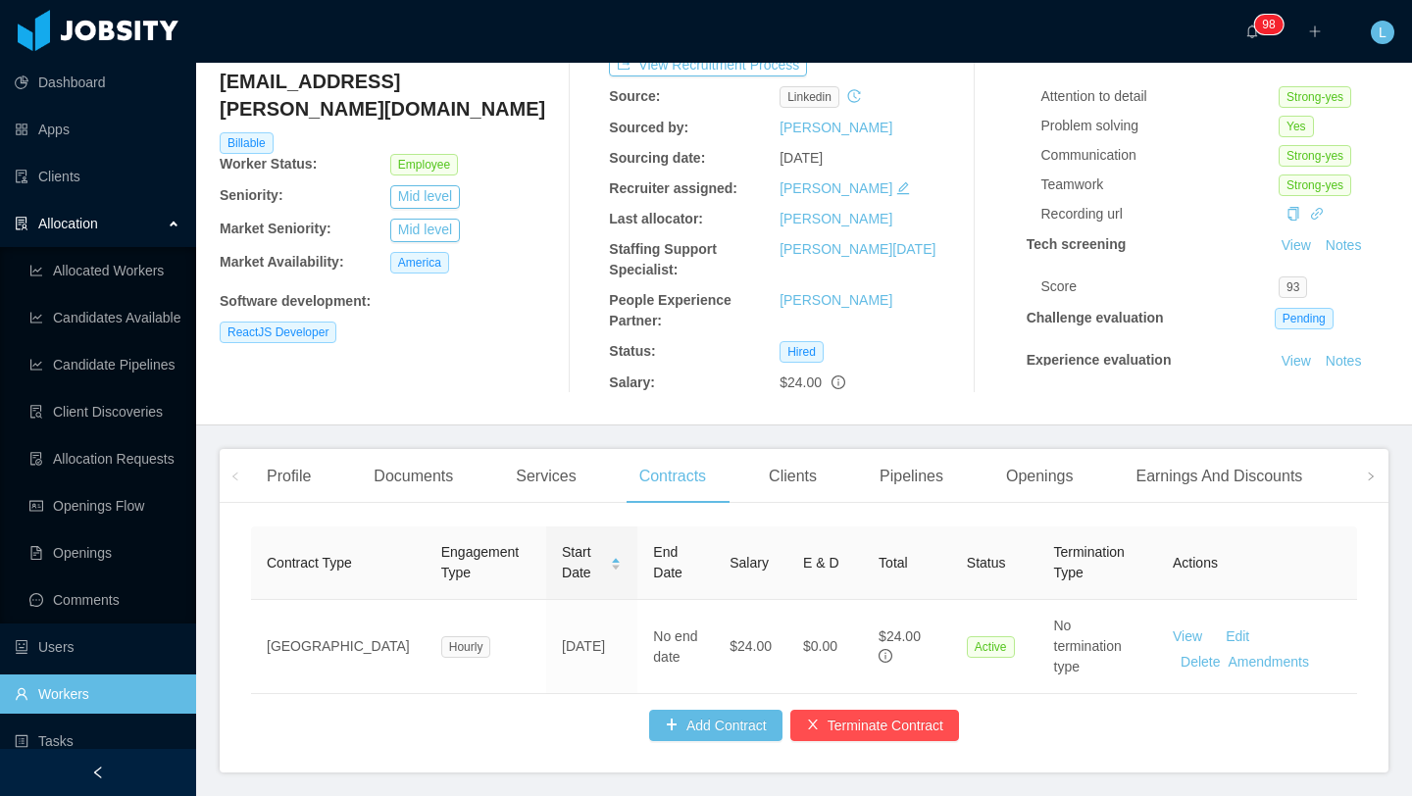
scroll to position [180, 0]
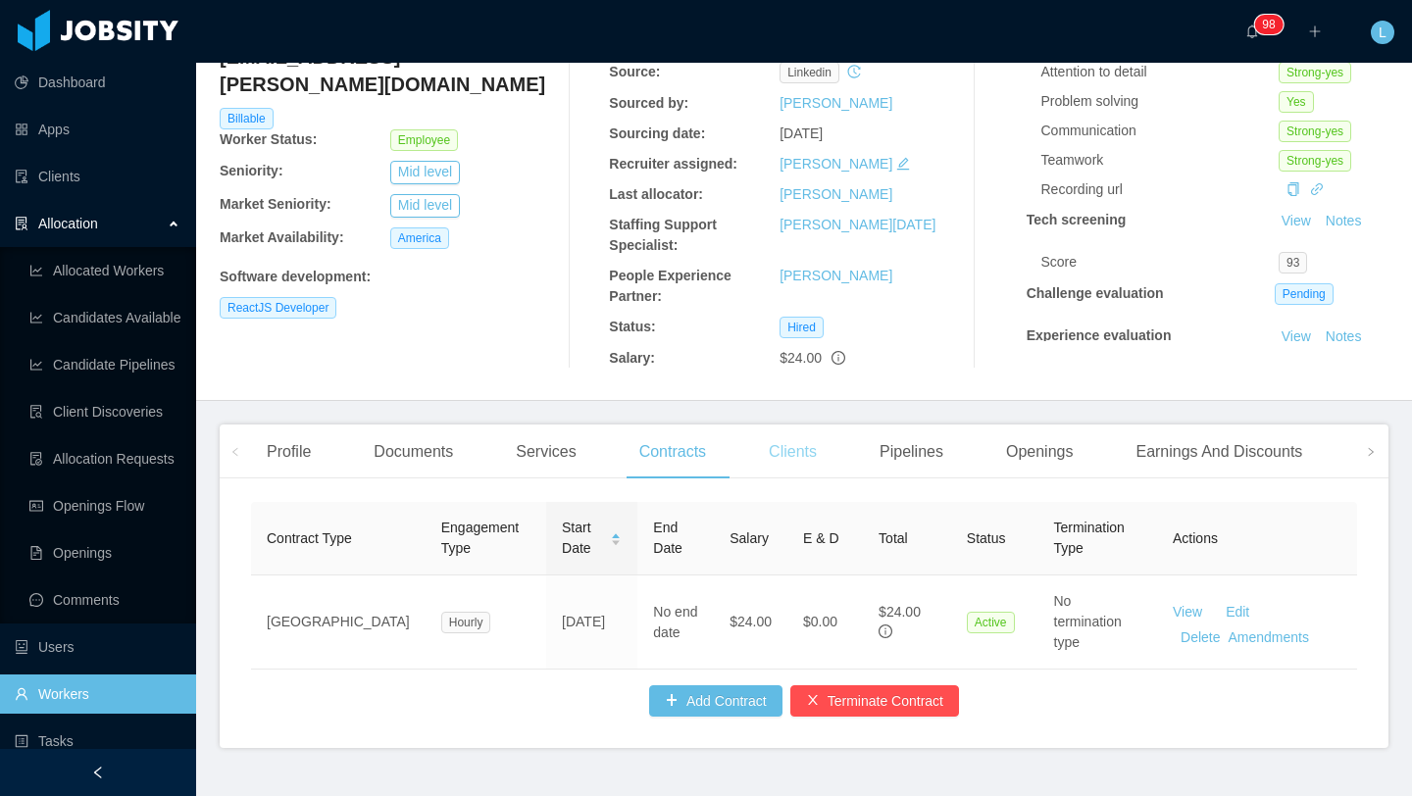
click at [810, 457] on div "Clients" at bounding box center [792, 452] width 79 height 55
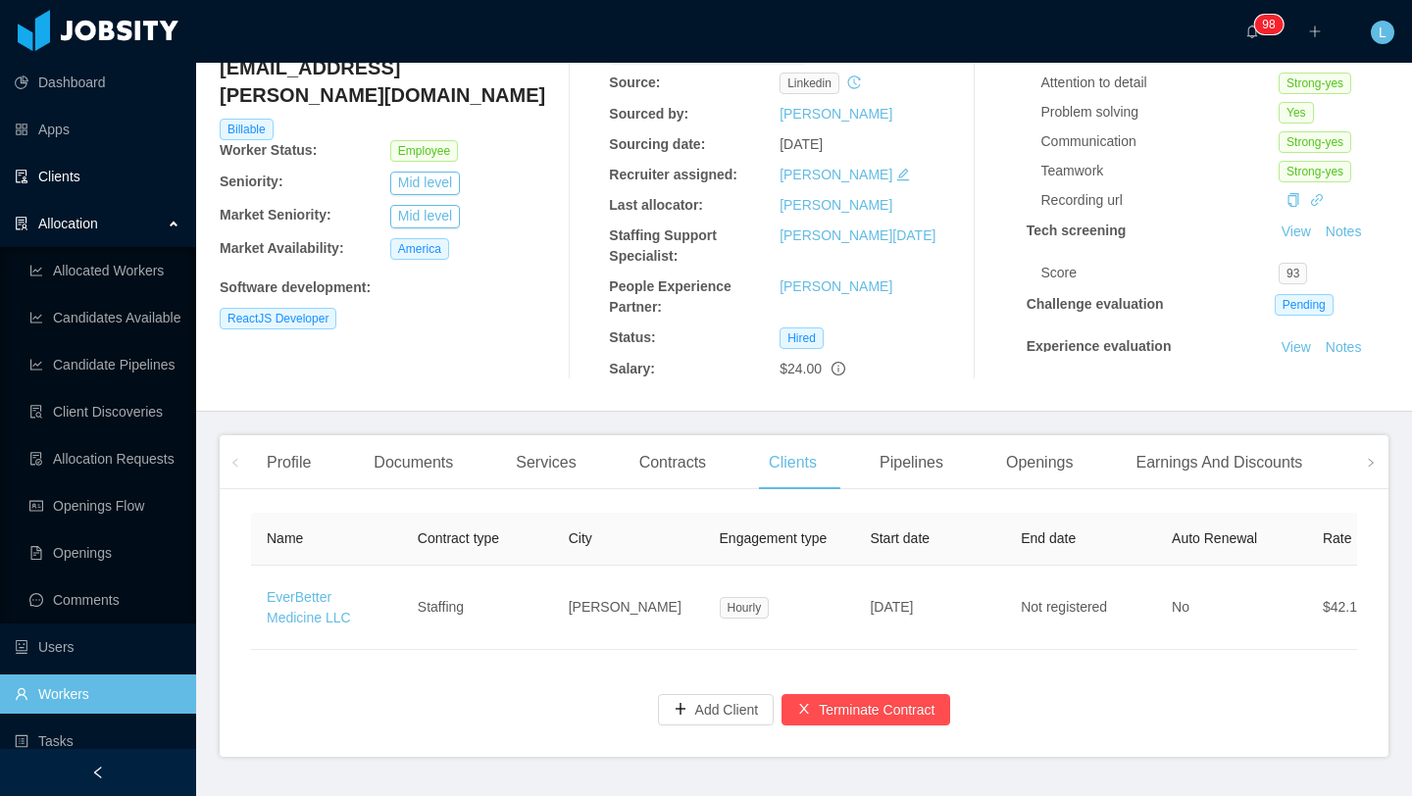
click at [101, 179] on link "Clients" at bounding box center [98, 176] width 166 height 39
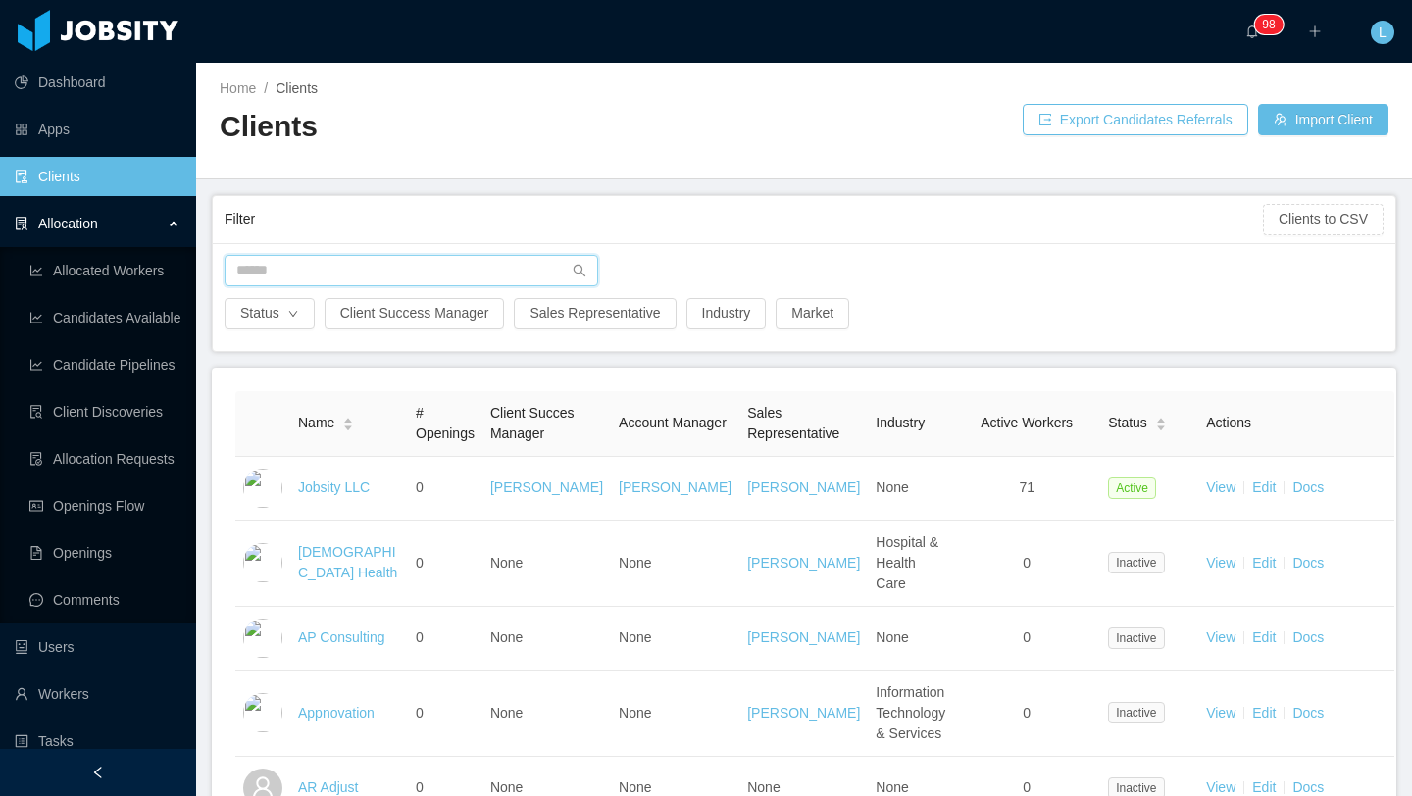
click at [420, 269] on input "text" at bounding box center [412, 270] width 374 height 31
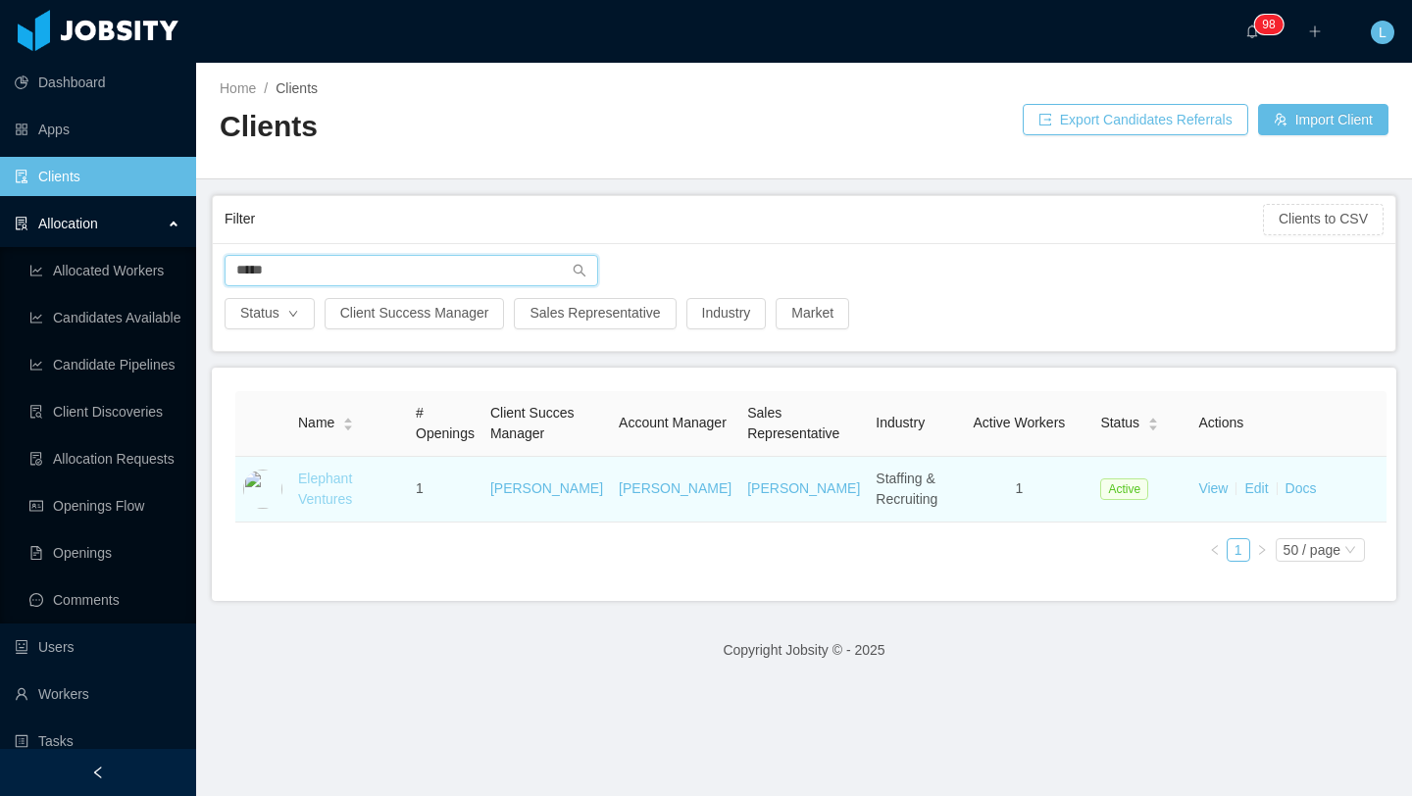
type input "*****"
click at [340, 502] on link "Elephant Ventures" at bounding box center [325, 489] width 54 height 36
